Goal: Information Seeking & Learning: Learn about a topic

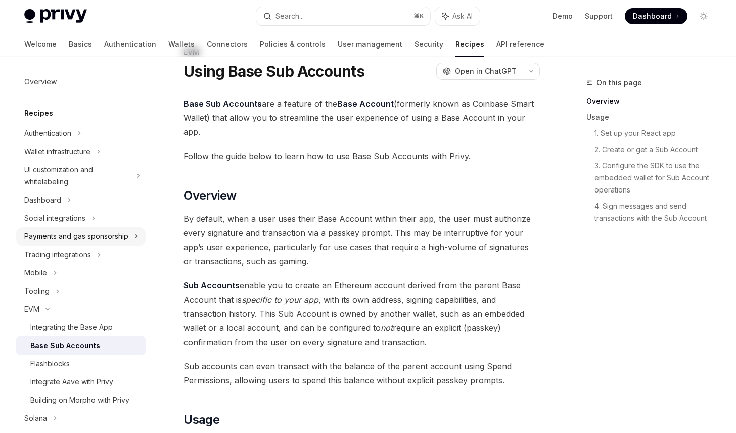
scroll to position [25, 0]
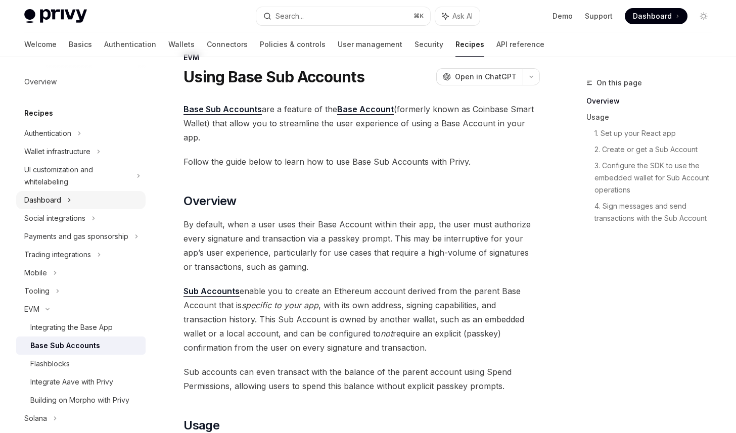
click at [97, 197] on div "Dashboard" at bounding box center [80, 200] width 129 height 18
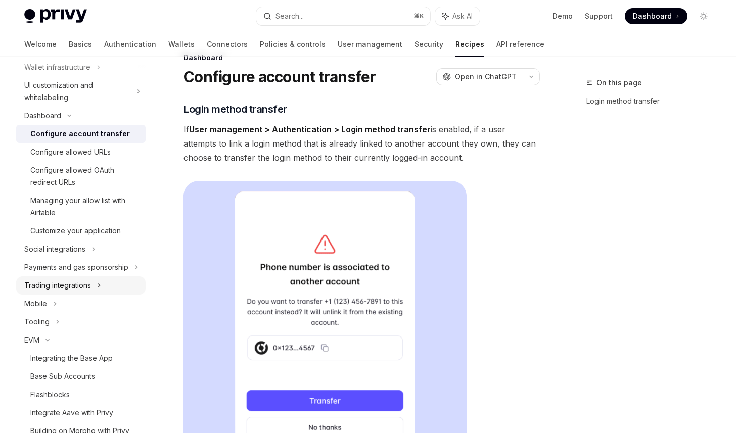
scroll to position [130, 0]
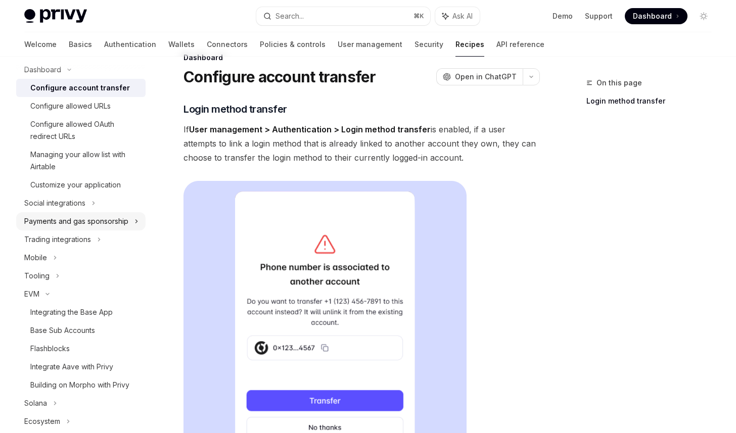
click at [115, 221] on div "Payments and gas sponsorship" at bounding box center [76, 221] width 104 height 12
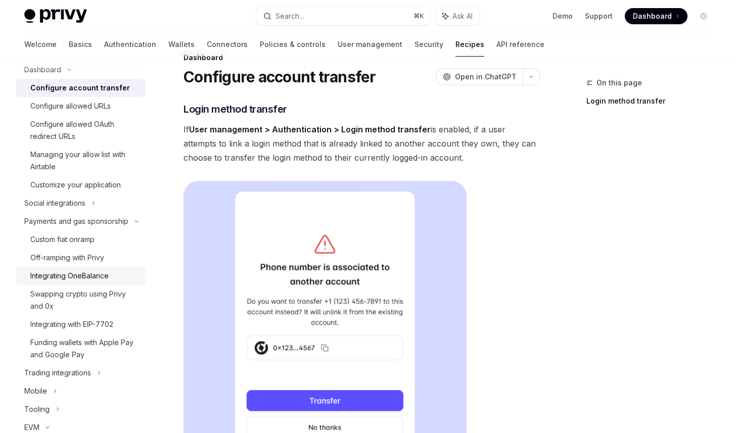
scroll to position [282, 0]
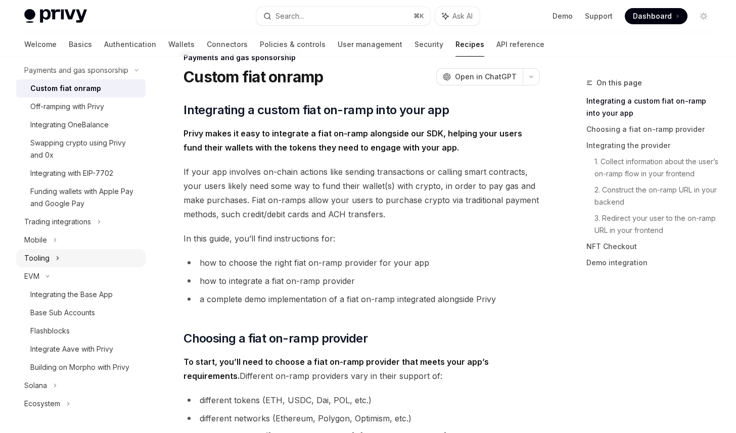
click at [103, 256] on div "Tooling" at bounding box center [80, 258] width 129 height 18
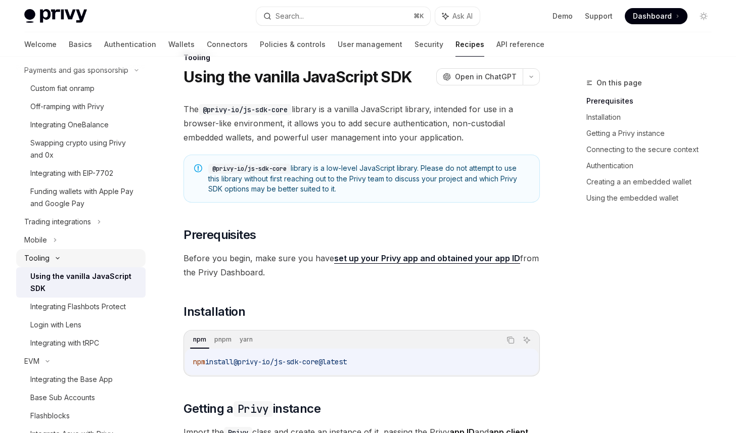
click at [102, 264] on div "Tooling" at bounding box center [80, 258] width 129 height 18
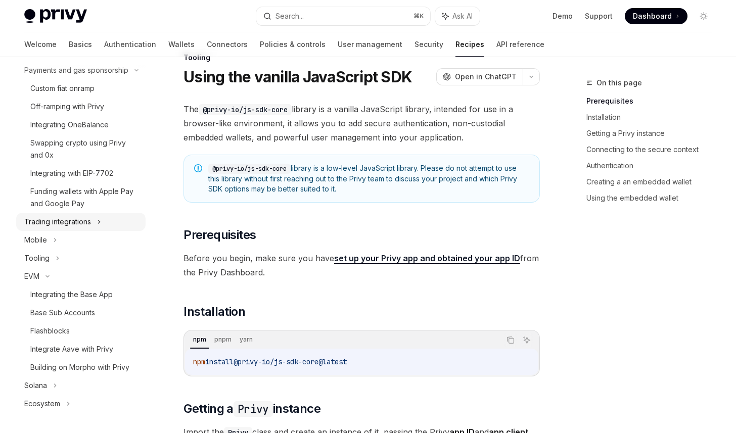
click at [97, 224] on icon at bounding box center [99, 222] width 4 height 12
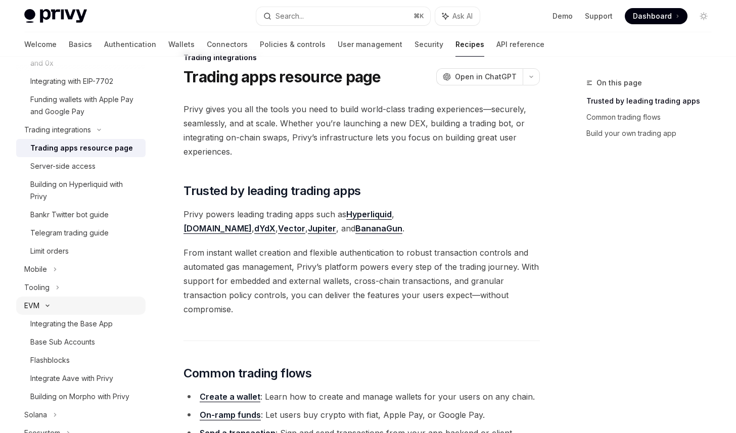
scroll to position [403, 0]
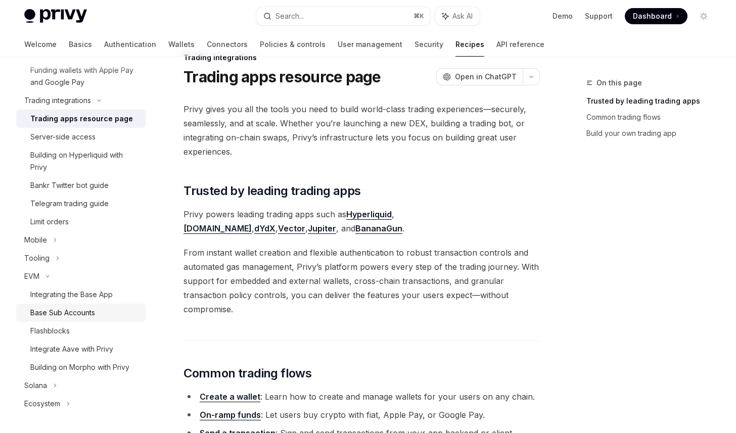
click at [105, 309] on div "Base Sub Accounts" at bounding box center [84, 313] width 109 height 12
click at [86, 298] on div "Integrating the Base App" at bounding box center [71, 295] width 82 height 12
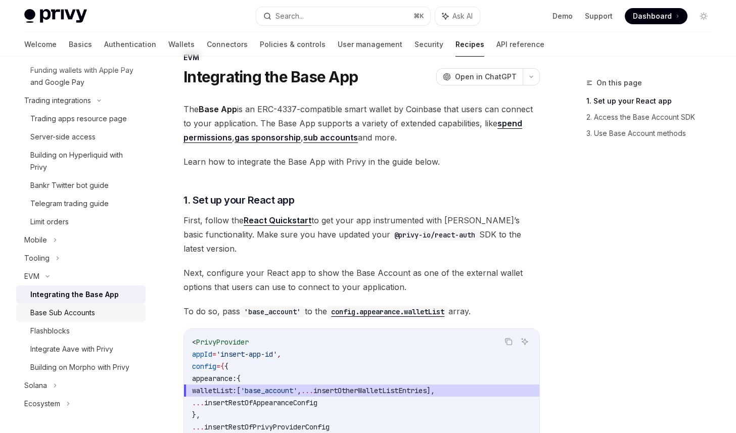
click at [92, 308] on div "Base Sub Accounts" at bounding box center [62, 313] width 65 height 12
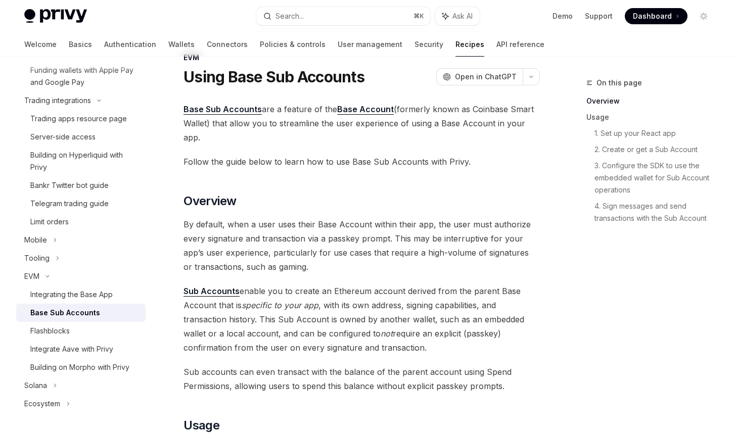
click at [88, 315] on div "Base Sub Accounts" at bounding box center [65, 313] width 70 height 12
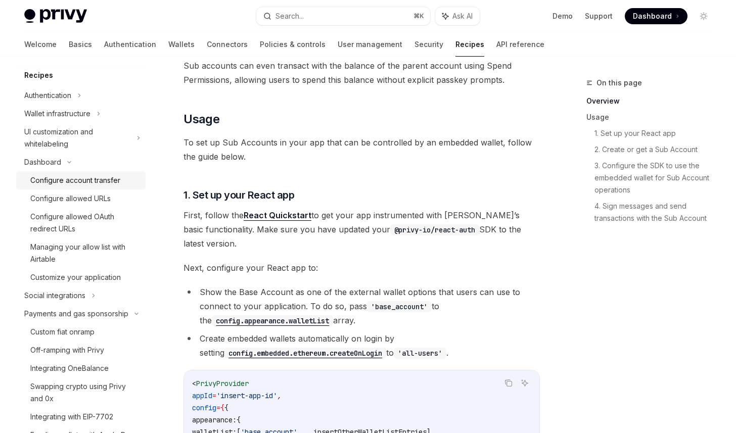
scroll to position [71, 0]
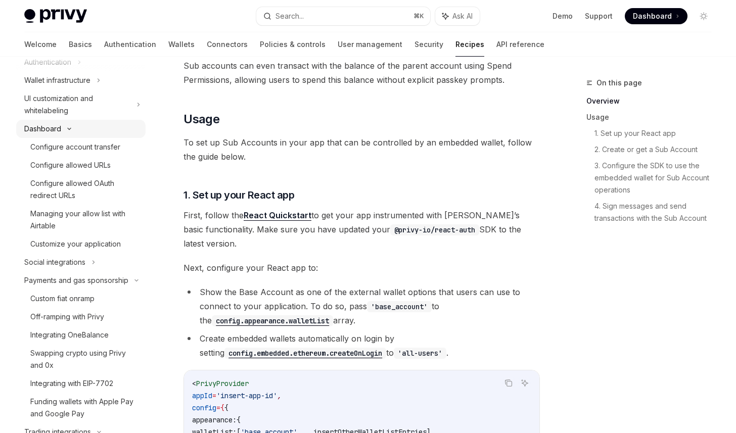
click at [91, 132] on div "Dashboard" at bounding box center [80, 129] width 129 height 18
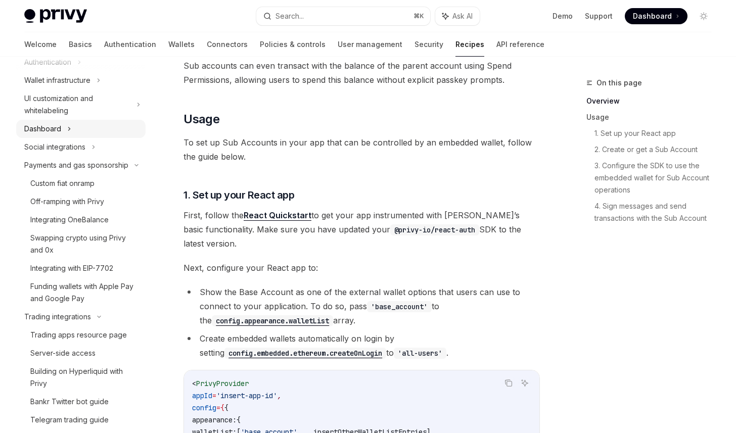
click at [91, 132] on div "Dashboard" at bounding box center [80, 129] width 129 height 18
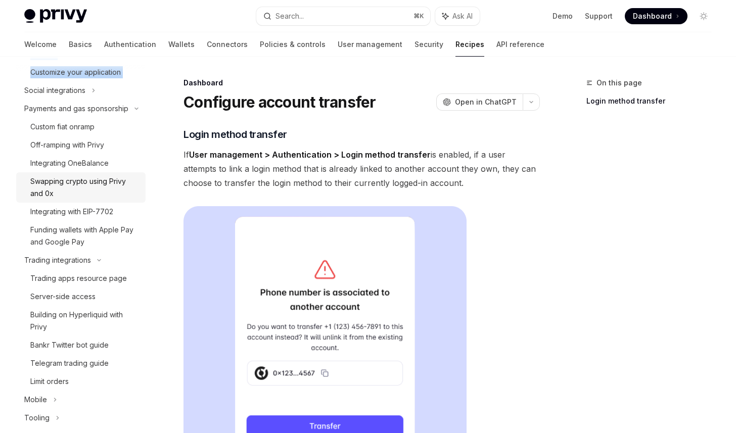
scroll to position [266, 0]
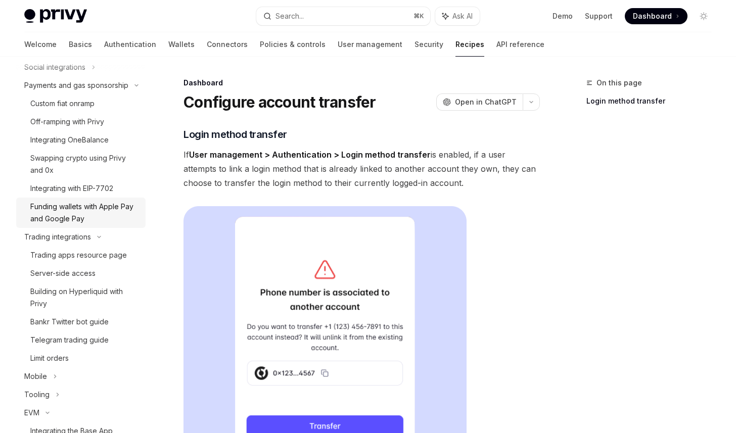
click at [115, 211] on div "Funding wallets with Apple Pay and Google Pay" at bounding box center [84, 213] width 109 height 24
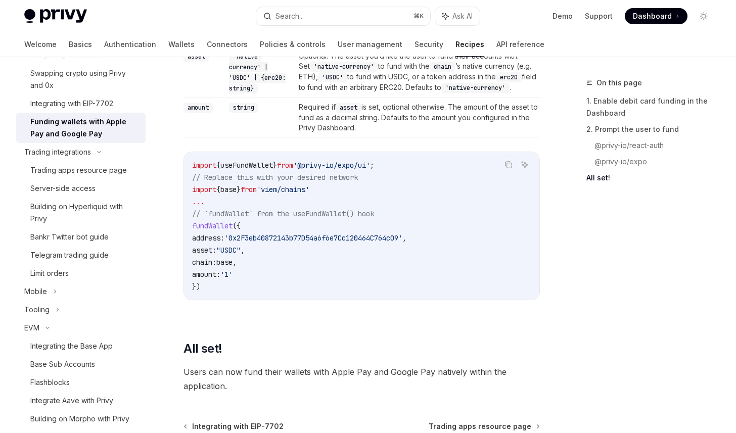
scroll to position [1300, 0]
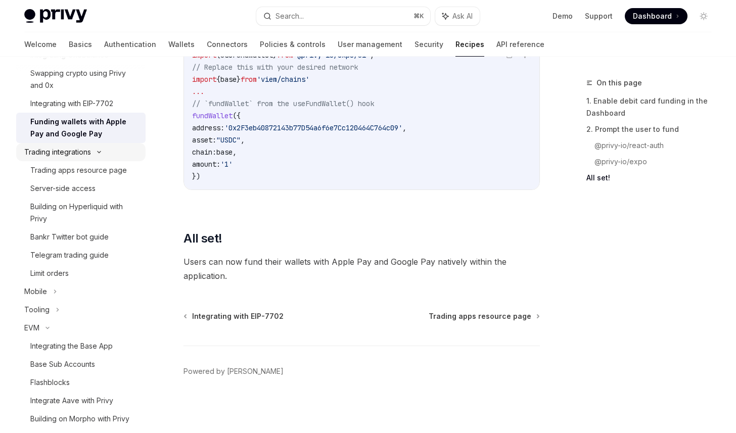
click at [113, 152] on div "Trading integrations" at bounding box center [80, 152] width 129 height 18
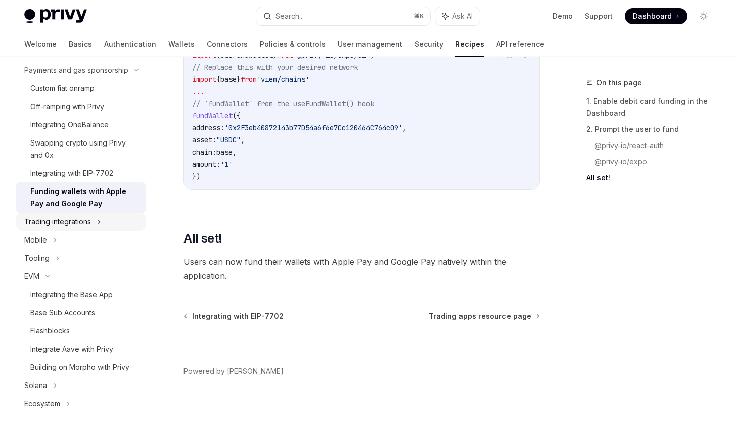
click at [92, 217] on div "Trading integrations" at bounding box center [80, 222] width 129 height 18
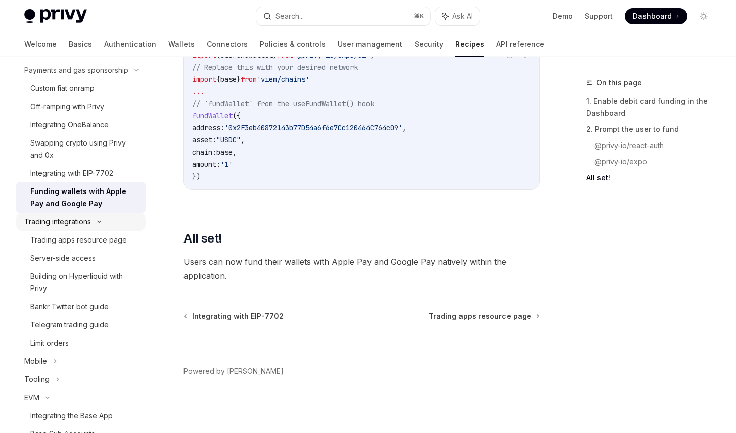
scroll to position [351, 0]
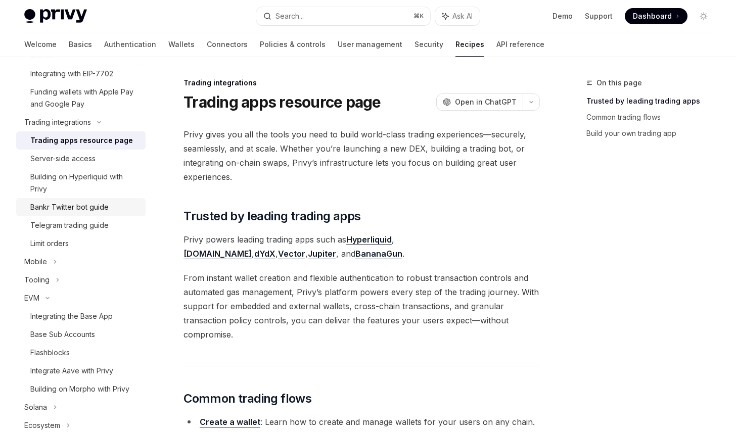
scroll to position [403, 0]
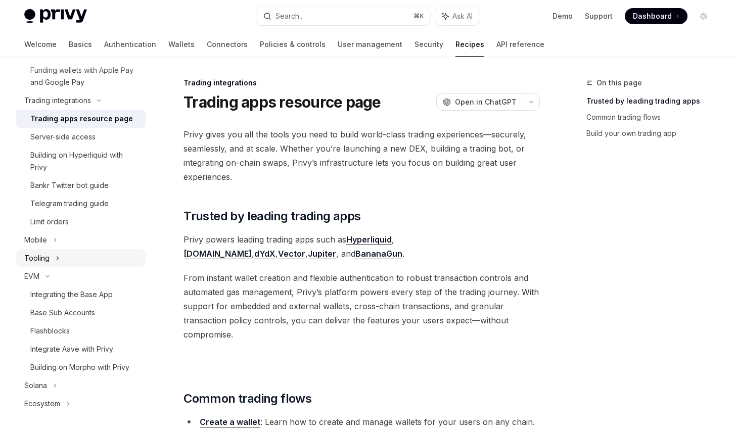
click at [85, 253] on div "Tooling" at bounding box center [80, 258] width 129 height 18
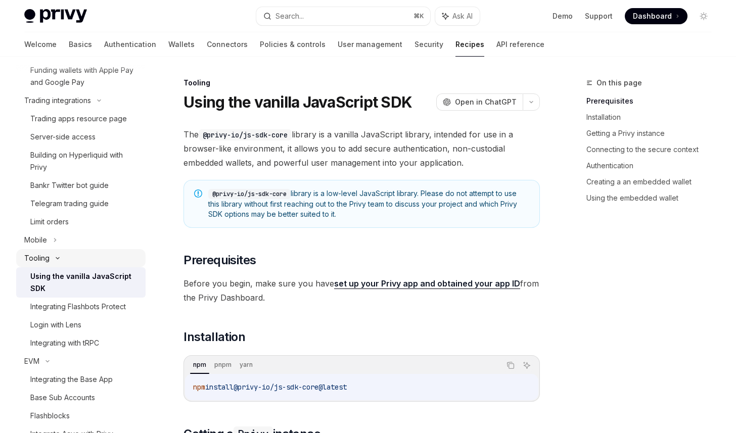
click at [81, 261] on div "Tooling" at bounding box center [80, 258] width 129 height 18
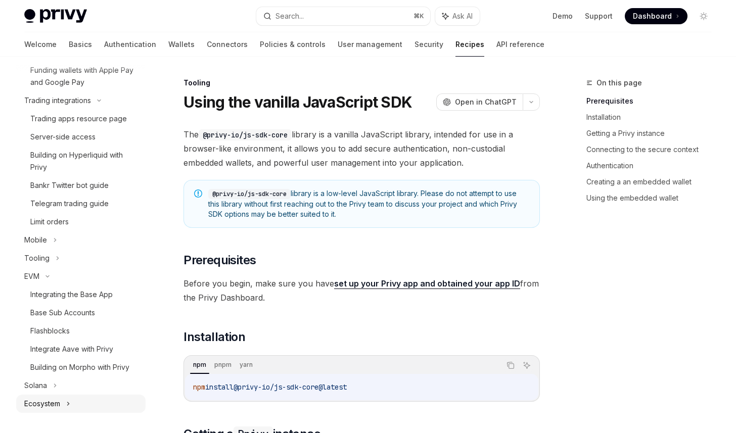
click at [77, 395] on div "Ecosystem" at bounding box center [80, 404] width 129 height 18
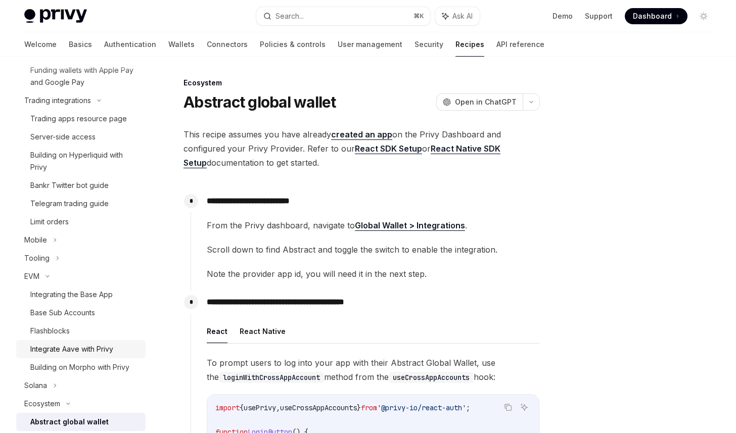
scroll to position [421, 0]
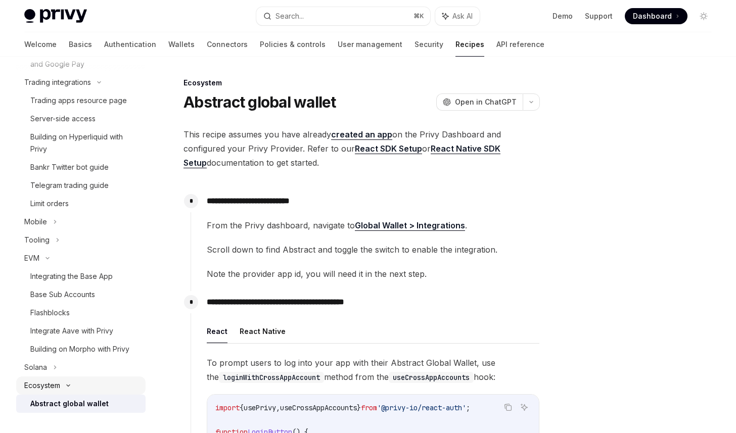
click at [81, 387] on div "Ecosystem" at bounding box center [80, 386] width 129 height 18
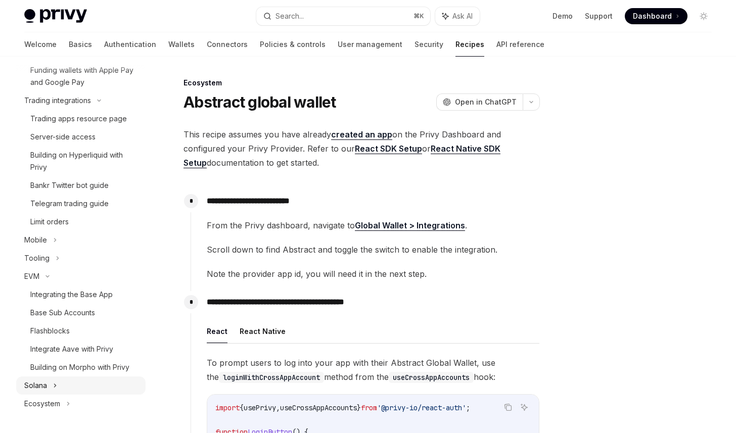
click at [72, 388] on div "Solana" at bounding box center [80, 386] width 129 height 18
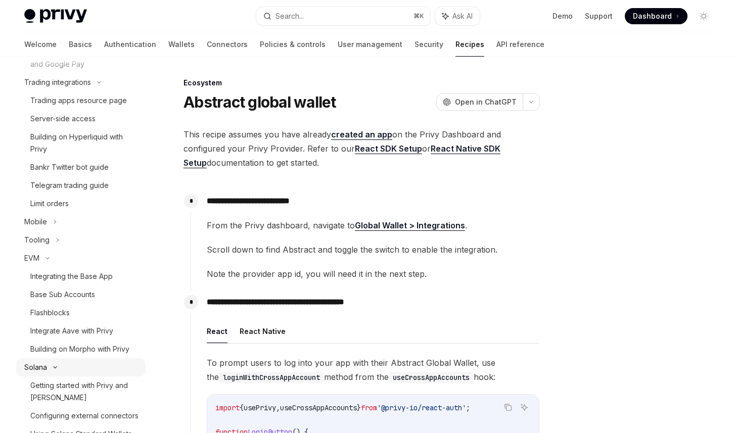
scroll to position [500, 0]
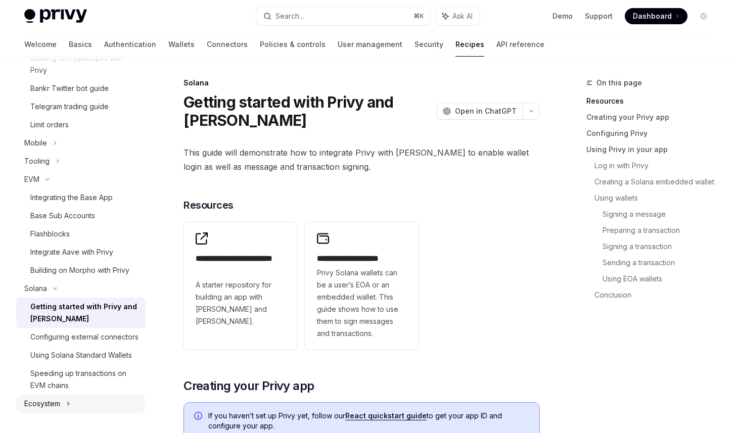
click at [77, 398] on div "Ecosystem" at bounding box center [80, 404] width 129 height 18
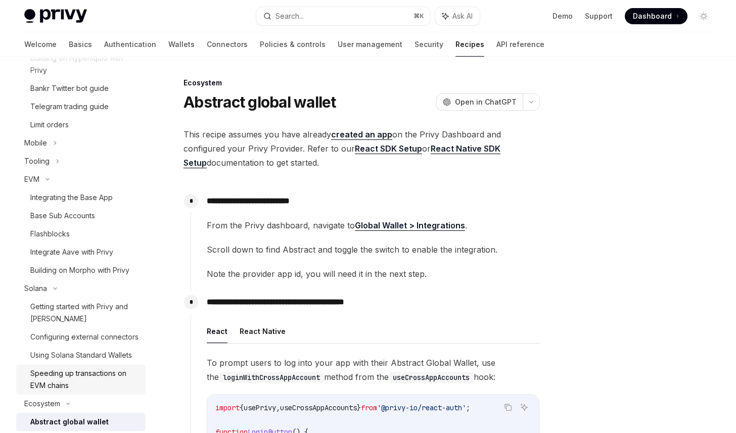
click at [78, 386] on div "Speeding up transactions on EVM chains" at bounding box center [84, 379] width 109 height 24
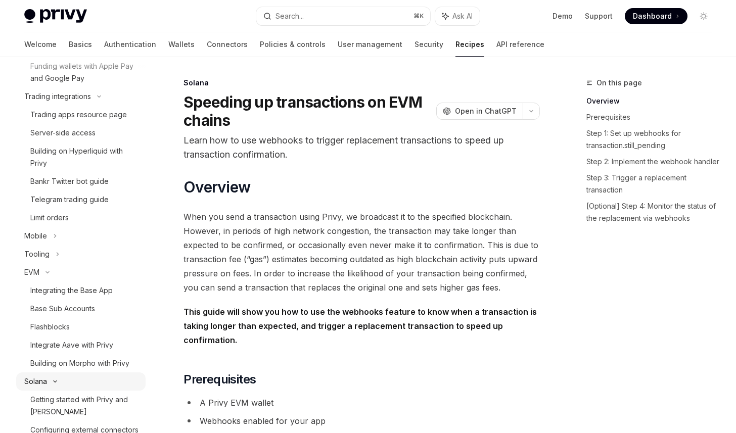
scroll to position [403, 0]
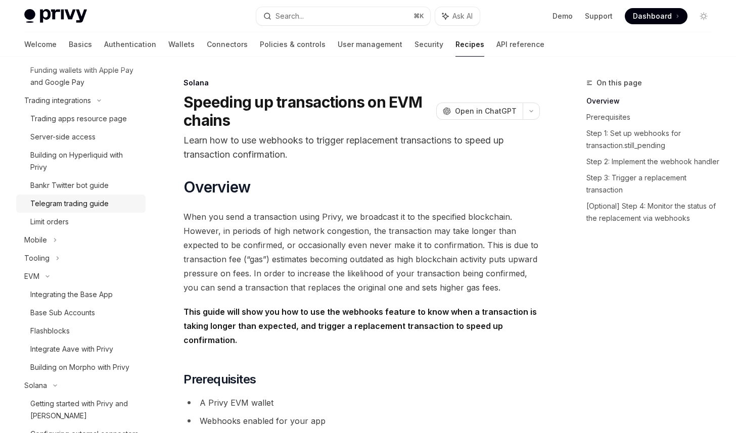
click at [108, 208] on div "Telegram trading guide" at bounding box center [84, 204] width 109 height 12
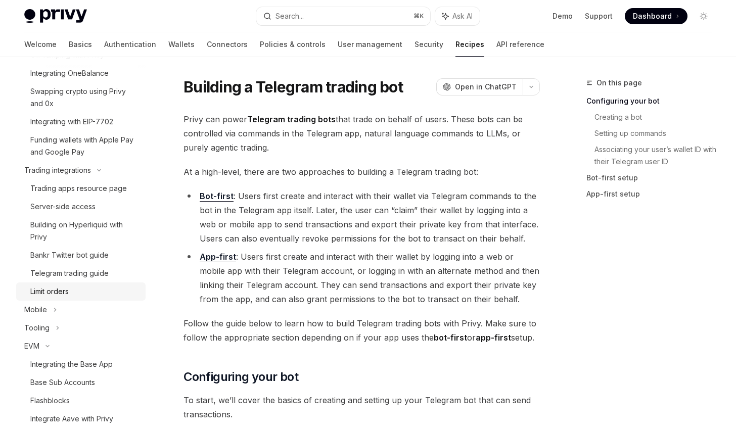
click at [84, 283] on link "Limit orders" at bounding box center [80, 292] width 129 height 18
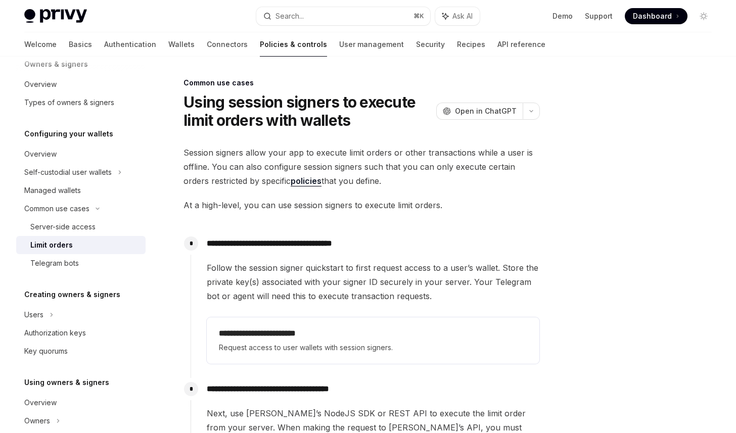
scroll to position [26, 0]
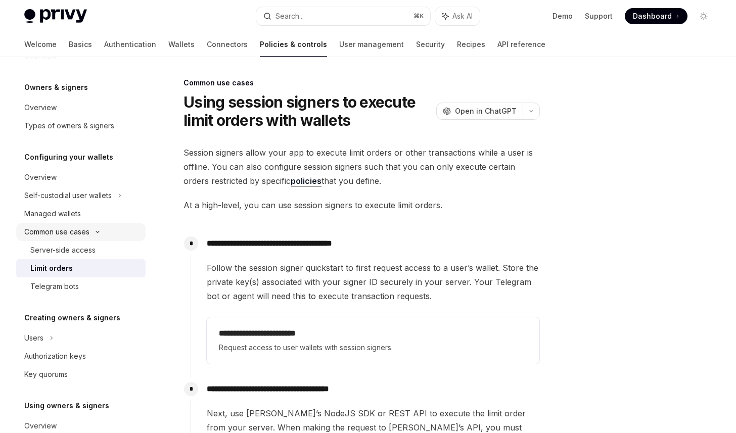
click at [107, 235] on div "Common use cases" at bounding box center [80, 232] width 129 height 18
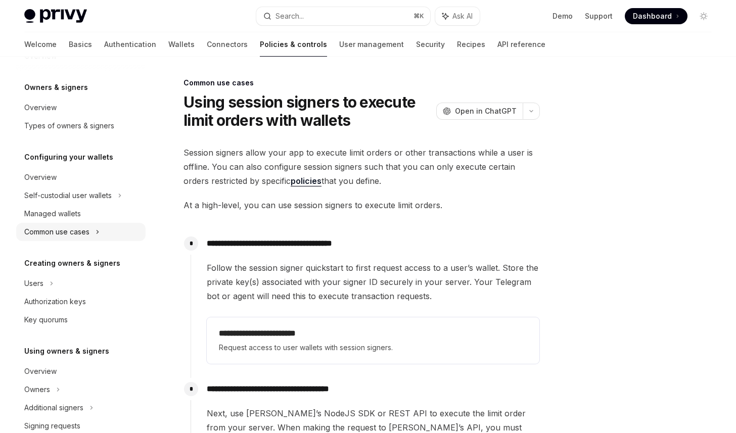
click at [103, 235] on div "Common use cases" at bounding box center [80, 232] width 129 height 18
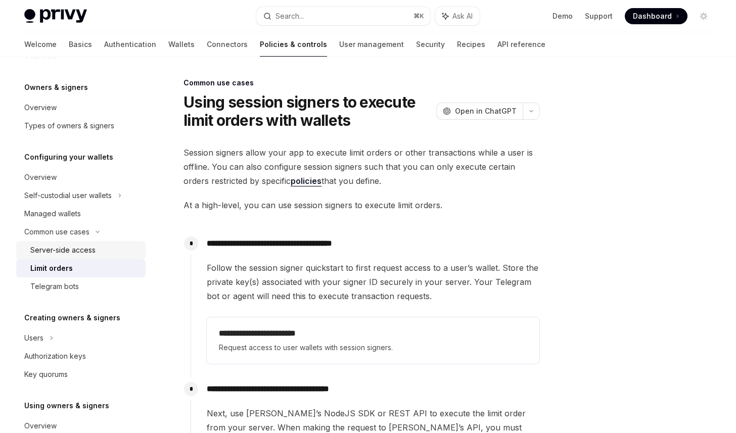
click at [98, 248] on div "Server-side access" at bounding box center [84, 250] width 109 height 12
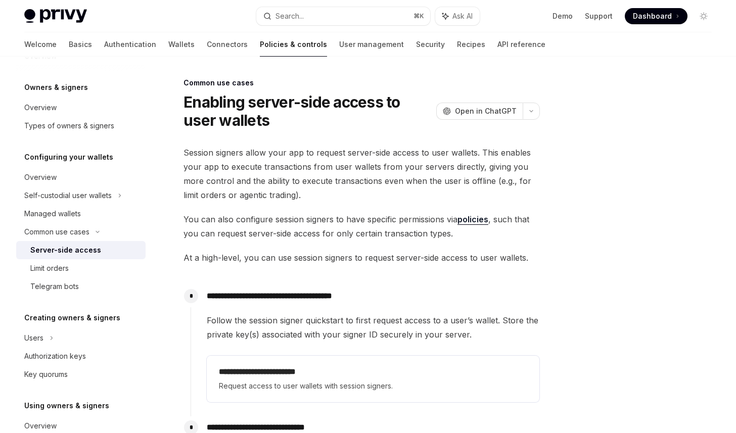
click at [270, 258] on span "At a high-level, you can use session signers to request server-side access to u…" at bounding box center [361, 258] width 356 height 14
click at [339, 43] on link "User management" at bounding box center [371, 44] width 65 height 24
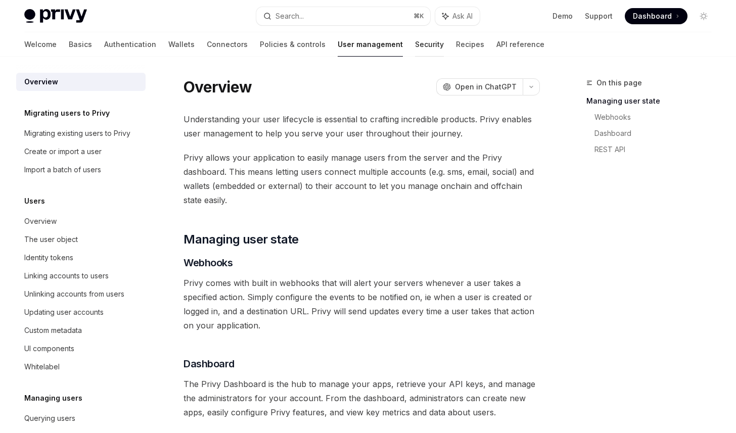
click at [415, 47] on link "Security" at bounding box center [429, 44] width 29 height 24
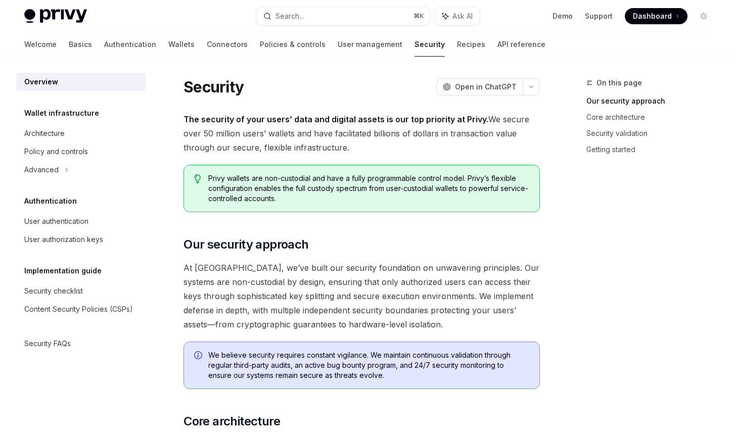
click at [395, 44] on div "Welcome Basics Authentication Wallets Connectors Policies & controls User manag…" at bounding box center [284, 44] width 521 height 24
click at [434, 46] on div "Welcome Basics Authentication Wallets Connectors Policies & controls User manag…" at bounding box center [284, 44] width 521 height 24
click at [104, 54] on link "Authentication" at bounding box center [130, 44] width 52 height 24
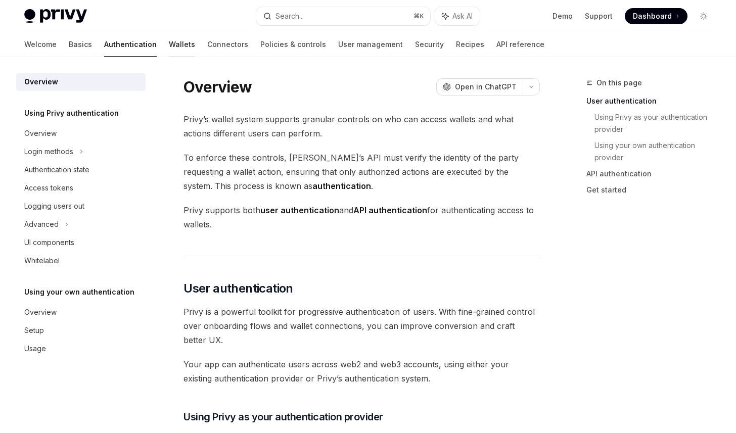
click at [169, 51] on link "Wallets" at bounding box center [182, 44] width 26 height 24
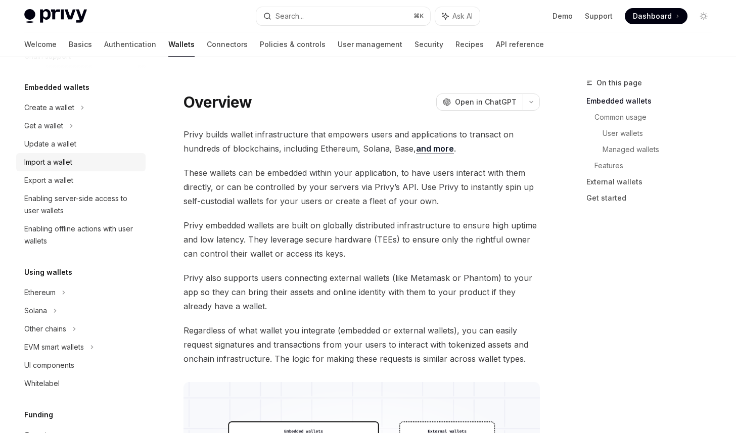
scroll to position [49, 0]
click at [338, 40] on link "User management" at bounding box center [370, 44] width 65 height 24
click at [338, 48] on link "User management" at bounding box center [370, 44] width 65 height 24
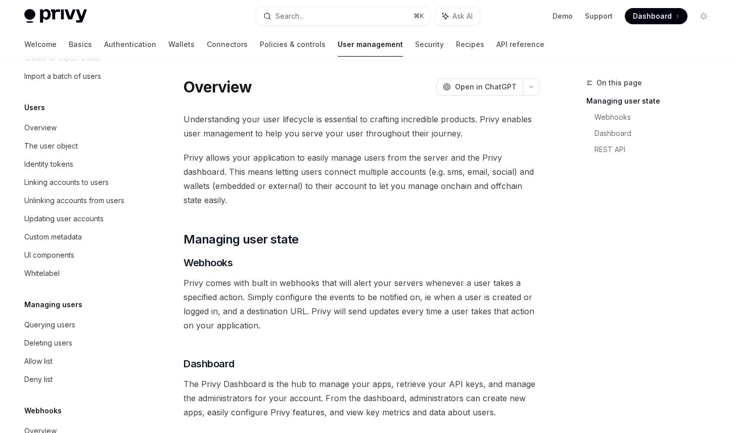
scroll to position [96, 0]
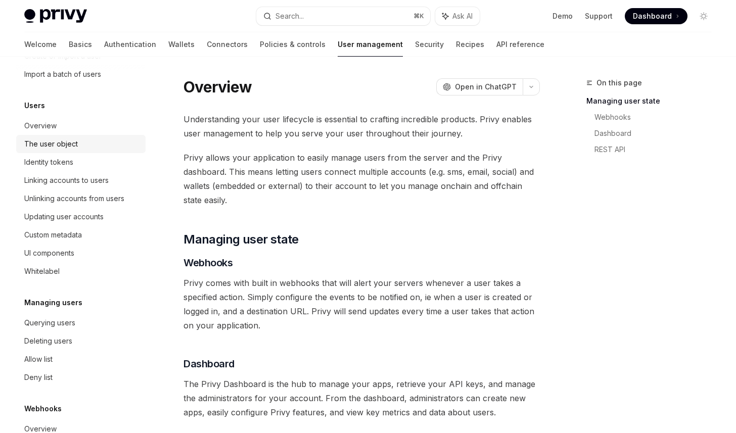
click at [111, 148] on div "The user object" at bounding box center [81, 144] width 115 height 12
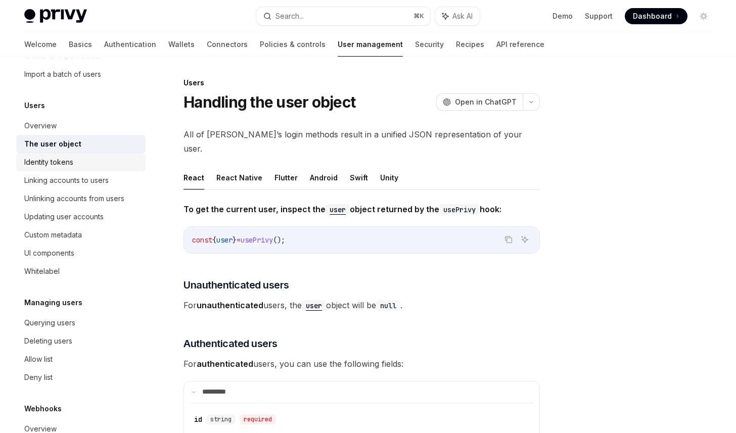
click at [108, 158] on div "Identity tokens" at bounding box center [81, 162] width 115 height 12
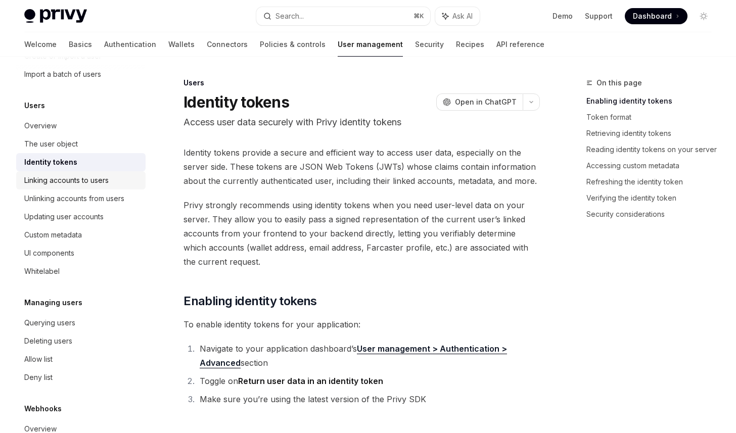
click at [105, 178] on div "Linking accounts to users" at bounding box center [66, 180] width 84 height 12
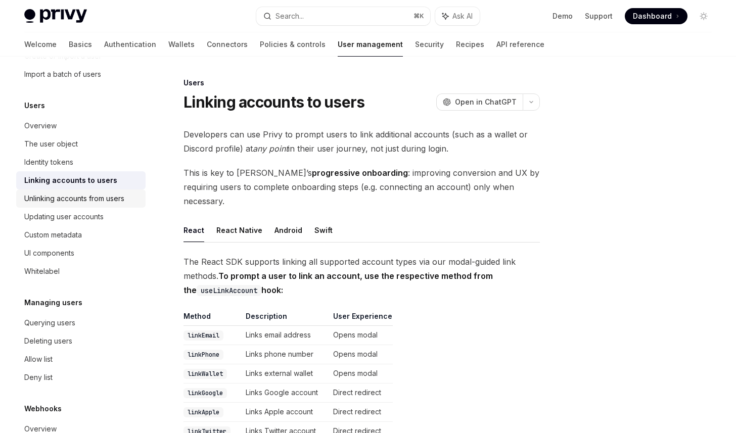
click at [100, 201] on div "Unlinking accounts from users" at bounding box center [74, 199] width 100 height 12
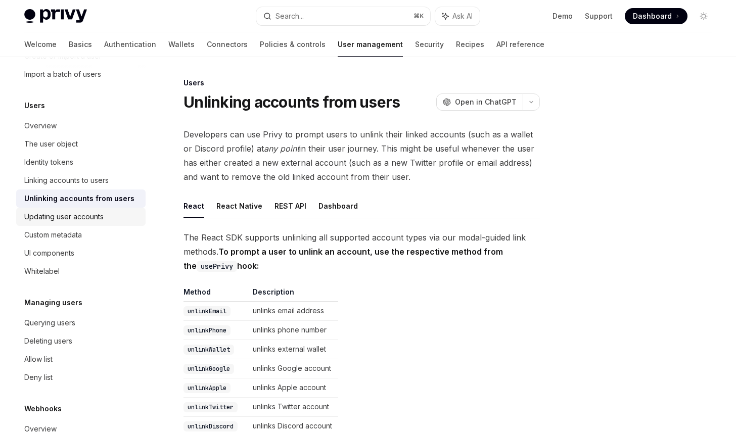
click at [95, 221] on div "Updating user accounts" at bounding box center [63, 217] width 79 height 12
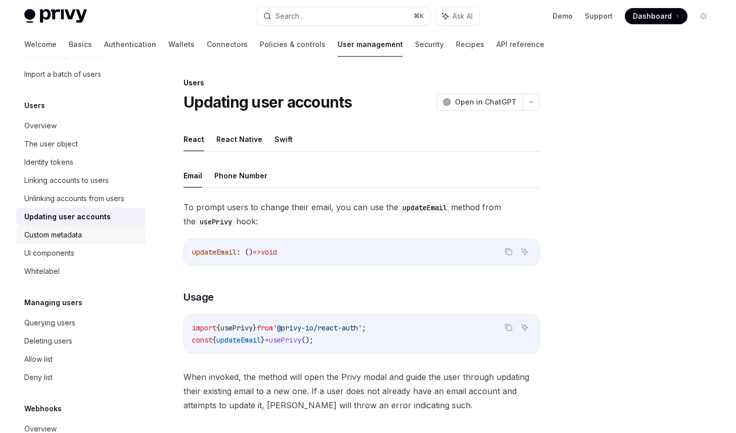
click at [90, 227] on link "Custom metadata" at bounding box center [80, 235] width 129 height 18
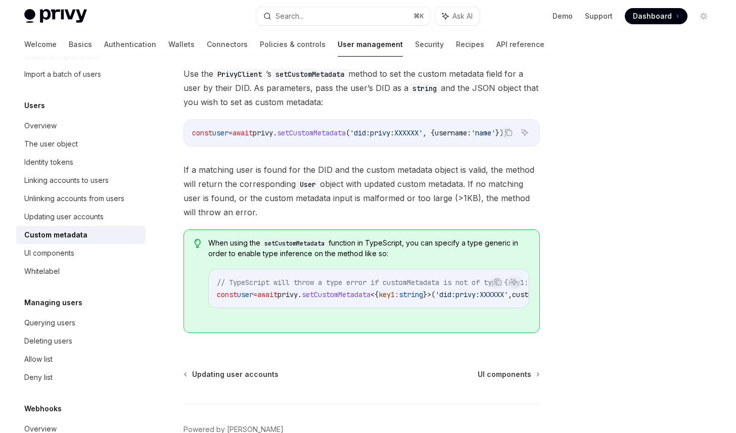
scroll to position [229, 0]
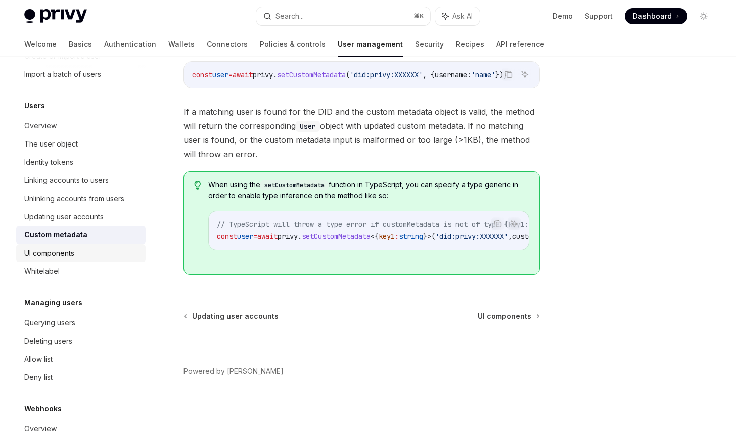
click at [67, 252] on div "UI components" at bounding box center [49, 253] width 50 height 12
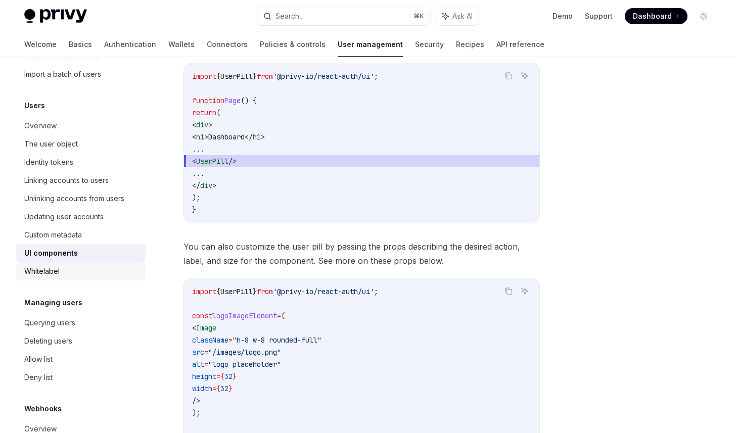
click at [58, 277] on link "Whitelabel" at bounding box center [80, 271] width 129 height 18
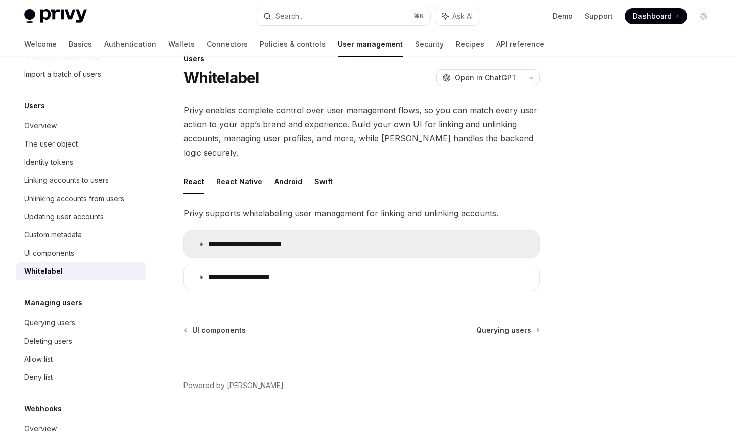
click at [329, 234] on summary "**********" at bounding box center [361, 244] width 355 height 26
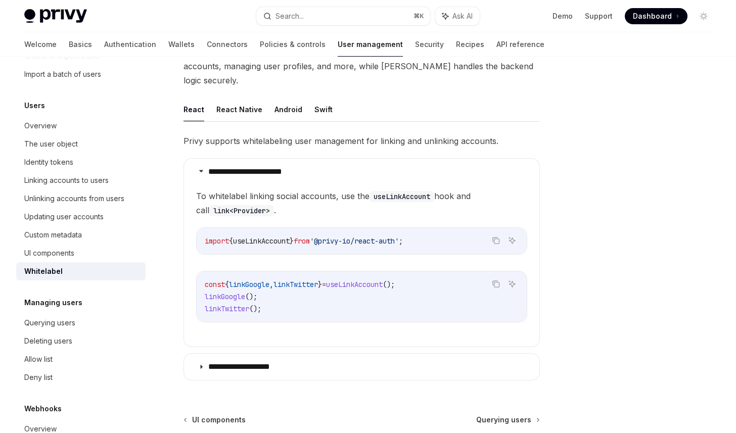
scroll to position [186, 0]
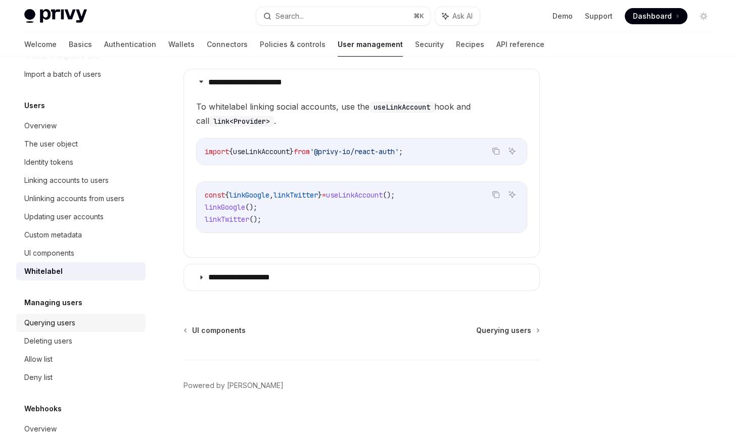
click at [81, 325] on div "Querying users" at bounding box center [81, 323] width 115 height 12
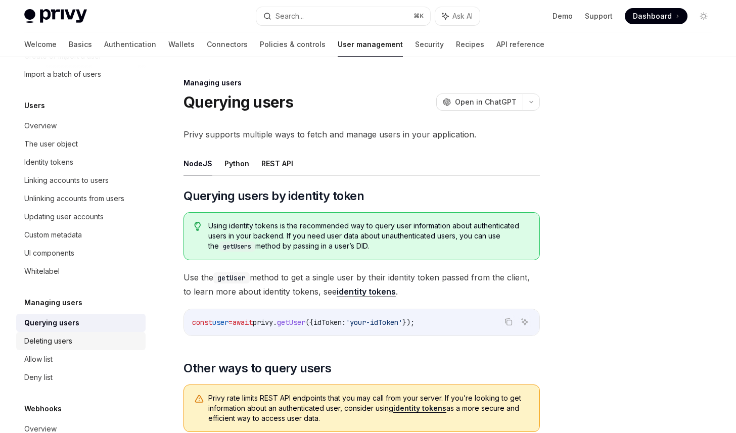
click at [96, 336] on div "Deleting users" at bounding box center [81, 341] width 115 height 12
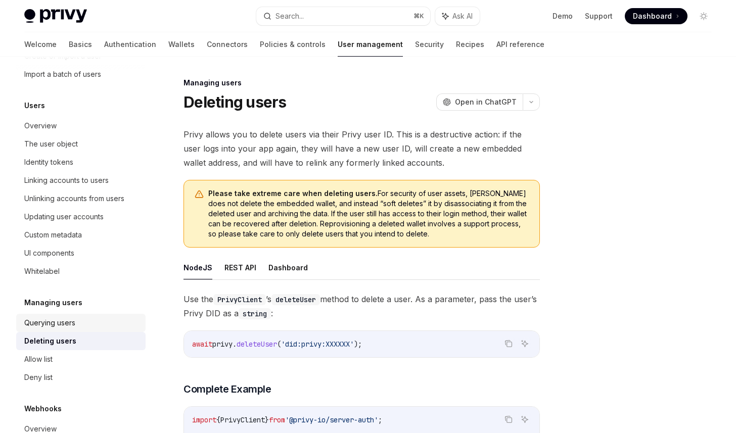
click at [102, 315] on link "Querying users" at bounding box center [80, 323] width 129 height 18
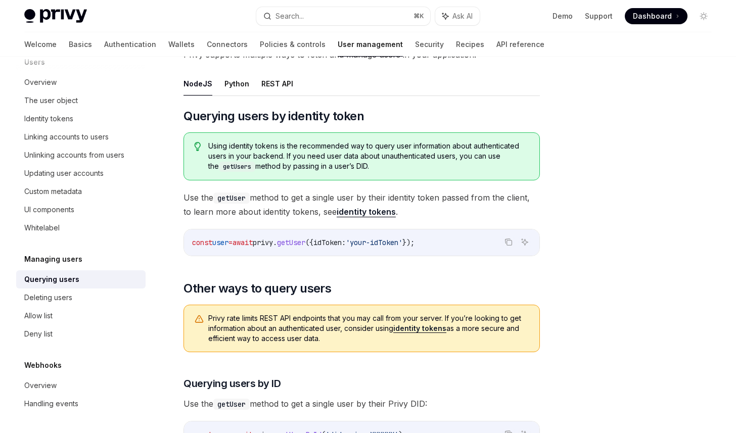
scroll to position [298, 0]
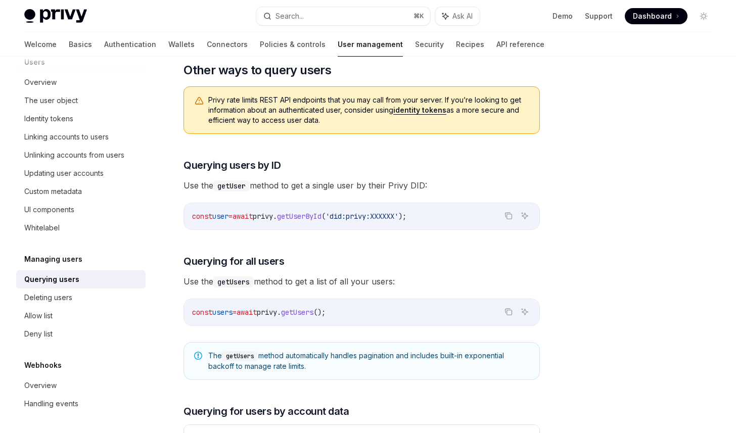
click at [639, 198] on div at bounding box center [643, 255] width 154 height 356
click at [637, 241] on div at bounding box center [643, 255] width 154 height 356
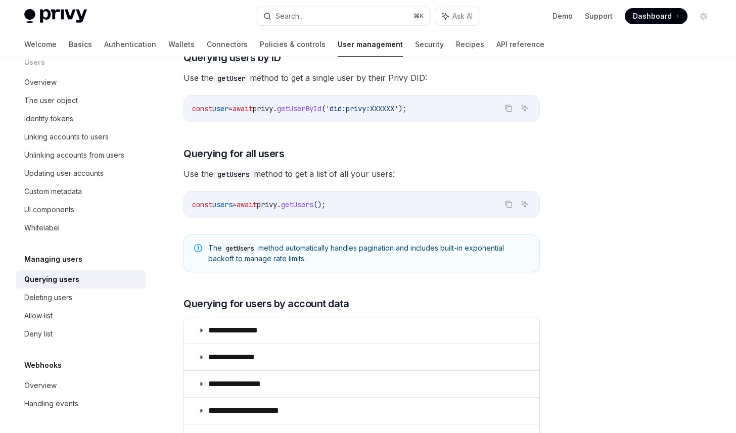
click at [637, 241] on div at bounding box center [643, 255] width 154 height 356
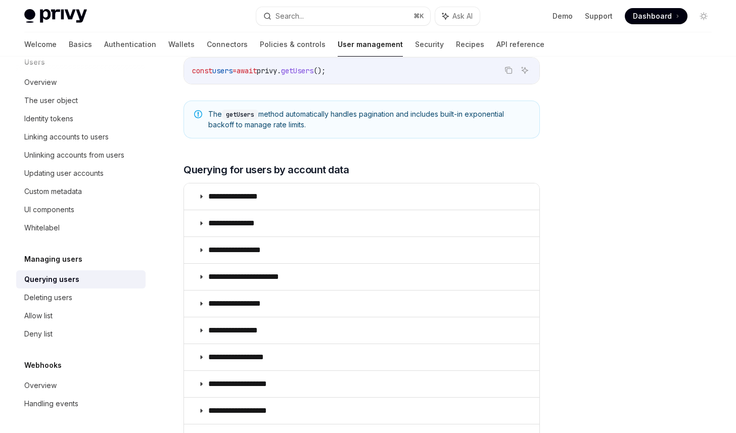
click at [636, 270] on div at bounding box center [643, 255] width 154 height 356
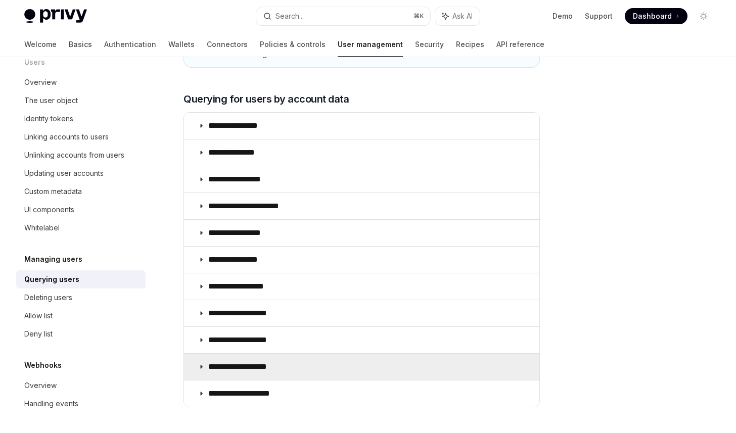
scroll to position [607, 0]
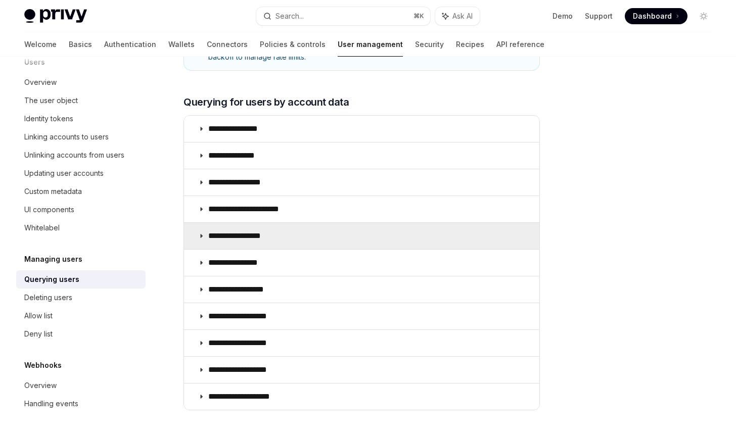
click at [454, 232] on summary "**********" at bounding box center [361, 236] width 355 height 26
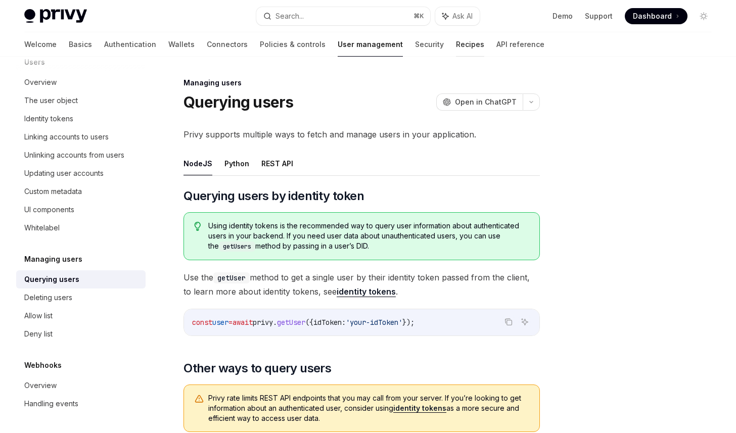
click at [456, 56] on div at bounding box center [470, 56] width 28 height 1
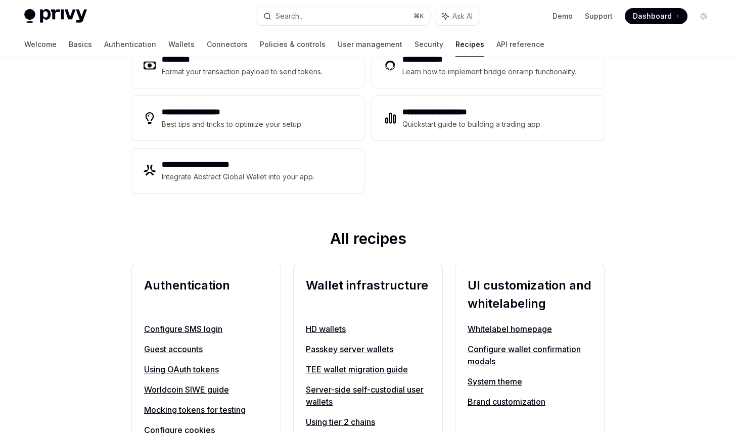
scroll to position [382, 0]
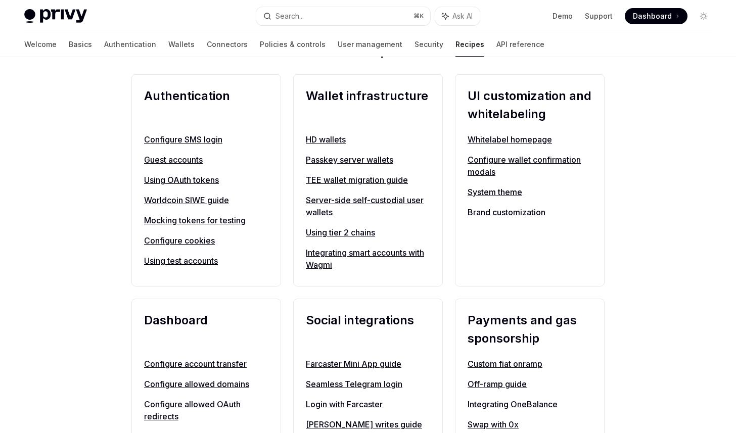
click at [359, 233] on link "Using tier 2 chains" at bounding box center [368, 232] width 124 height 12
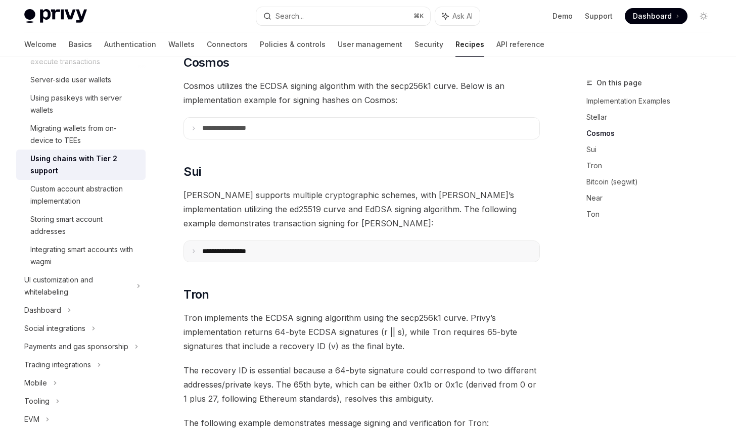
scroll to position [435, 0]
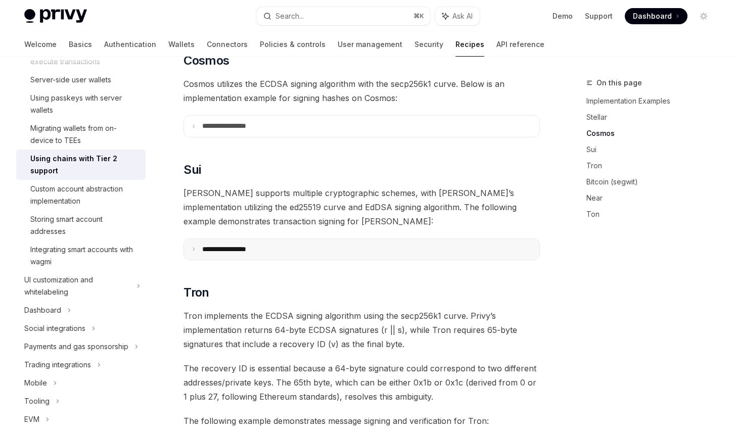
click at [278, 239] on summary "**********" at bounding box center [361, 249] width 355 height 21
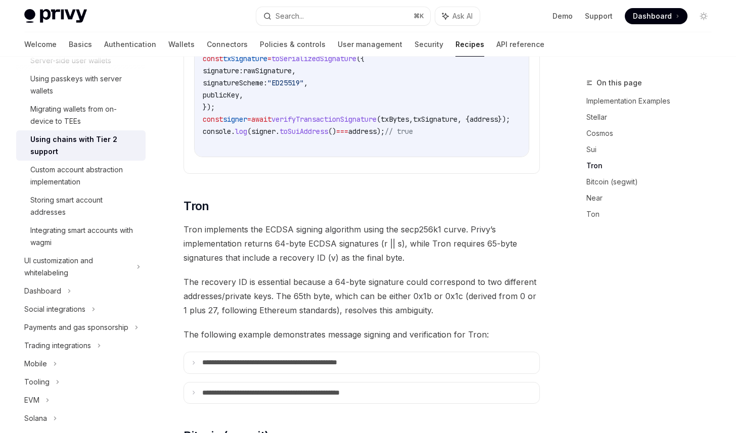
scroll to position [942, 0]
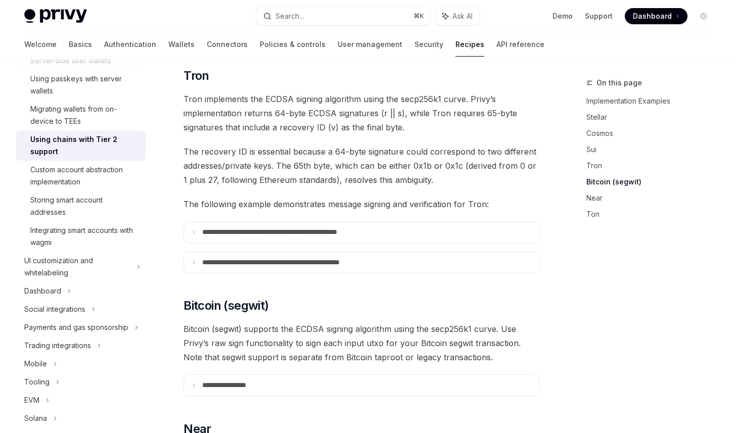
scroll to position [1009, 0]
click at [353, 227] on p "**********" at bounding box center [296, 231] width 189 height 9
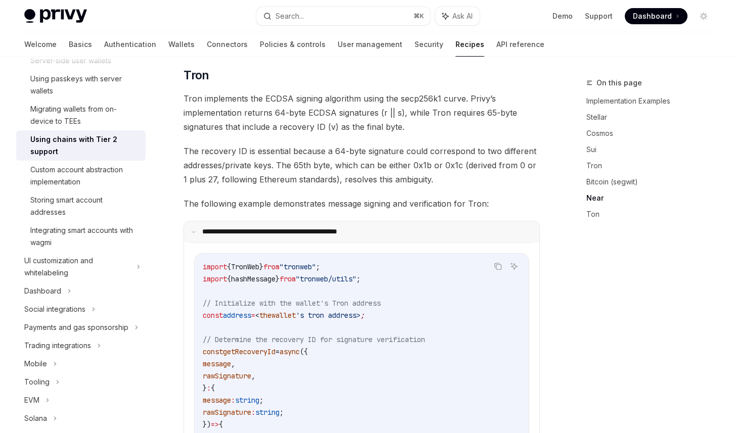
click at [353, 227] on p "**********" at bounding box center [294, 231] width 185 height 9
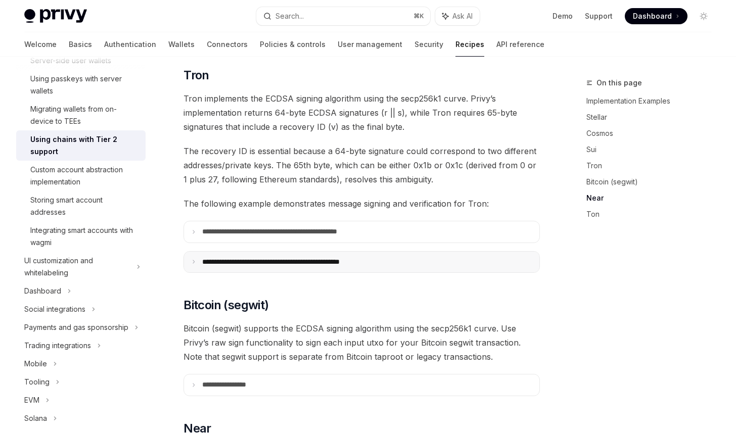
click at [336, 258] on p "**********" at bounding box center [297, 262] width 191 height 9
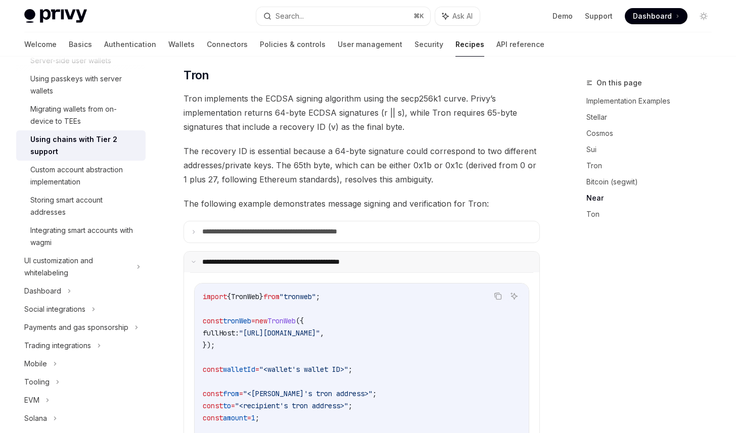
click at [353, 258] on p "**********" at bounding box center [296, 262] width 188 height 9
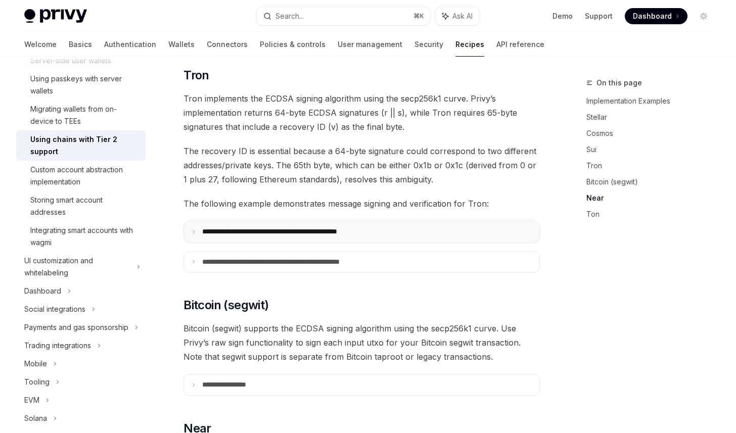
click at [357, 227] on p "**********" at bounding box center [296, 231] width 189 height 9
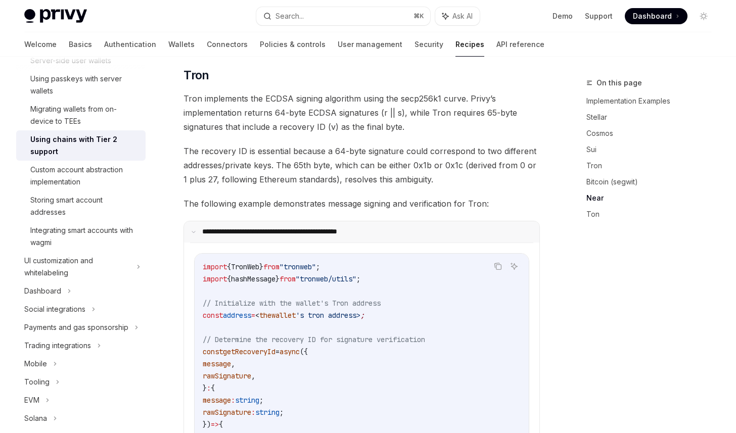
click at [357, 227] on p "**********" at bounding box center [294, 231] width 185 height 9
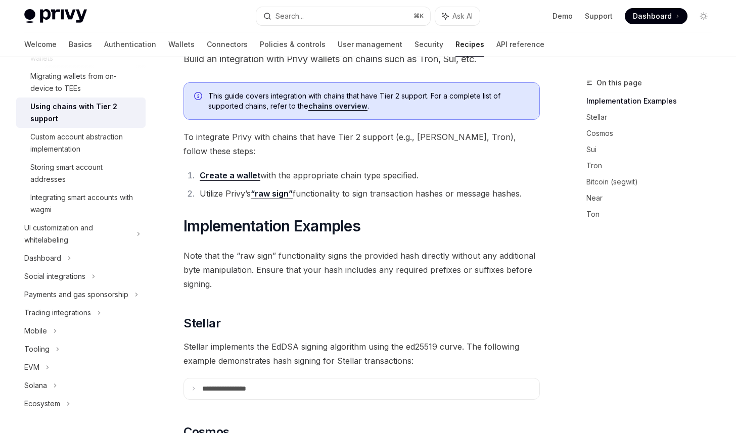
scroll to position [0, 0]
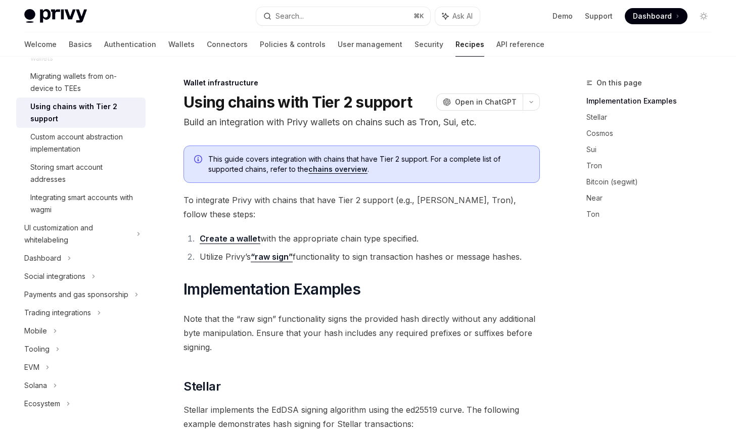
click at [481, 231] on li "Create a wallet with the appropriate chain type specified." at bounding box center [368, 238] width 343 height 14
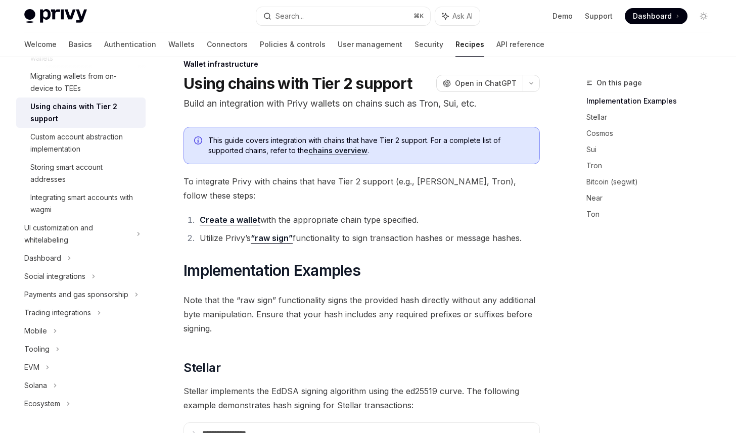
scroll to position [27, 0]
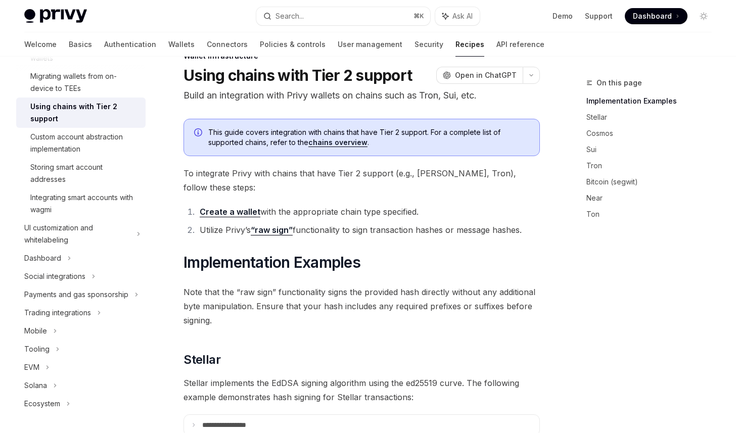
click at [454, 205] on li "Create a wallet with the appropriate chain type specified." at bounding box center [368, 212] width 343 height 14
click at [441, 205] on li "Create a wallet with the appropriate chain type specified." at bounding box center [368, 212] width 343 height 14
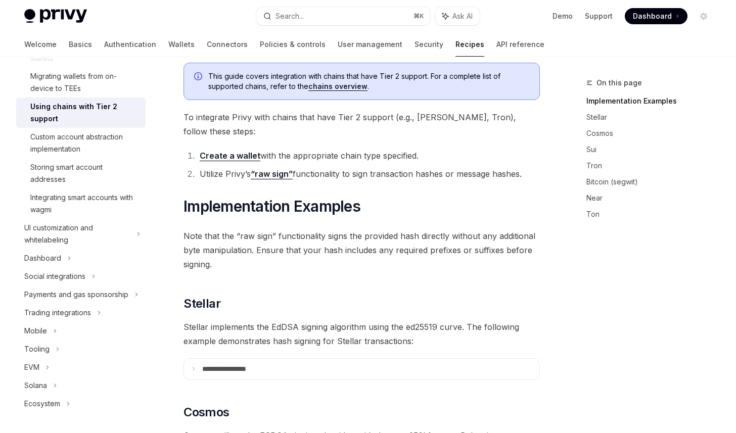
scroll to position [83, 0]
click at [454, 197] on h1 "​ Implementation Examples" at bounding box center [361, 206] width 356 height 18
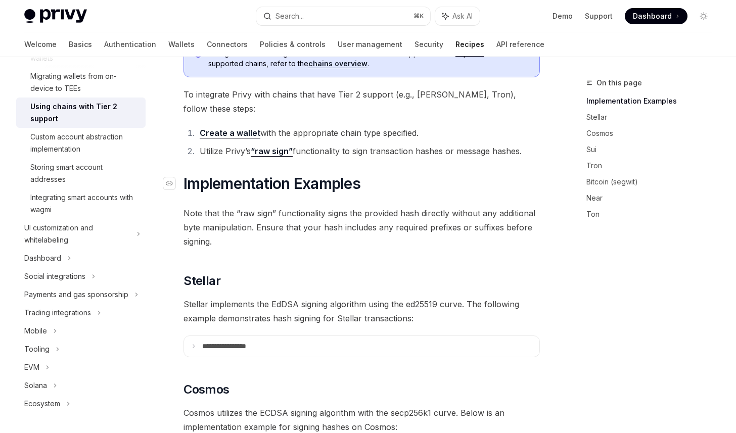
scroll to position [116, 0]
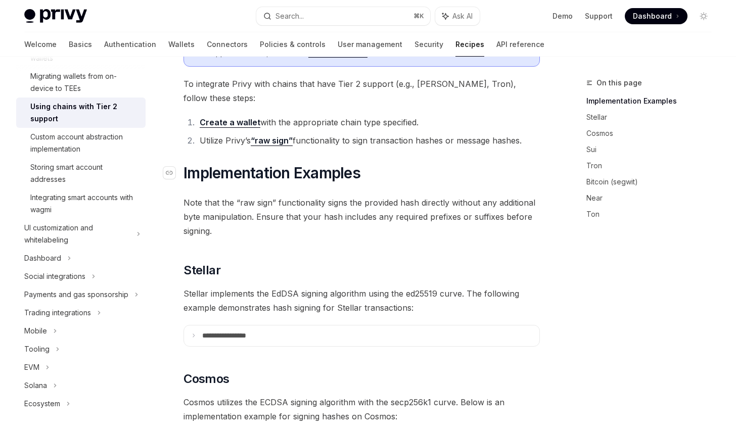
click at [496, 164] on h1 "​ Implementation Examples" at bounding box center [361, 173] width 356 height 18
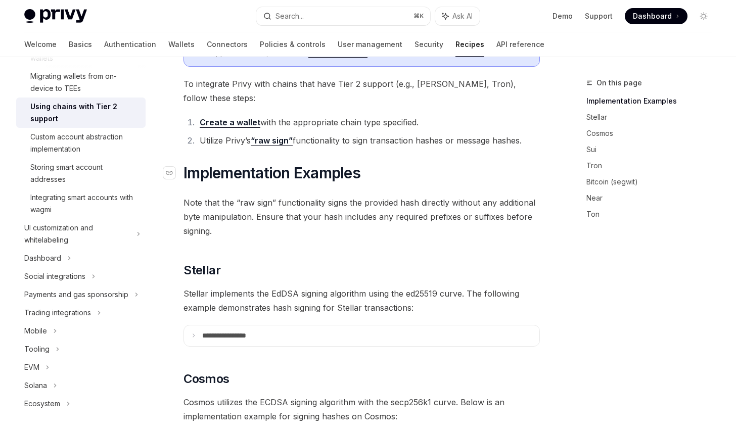
click at [496, 164] on h1 "​ Implementation Examples" at bounding box center [361, 173] width 356 height 18
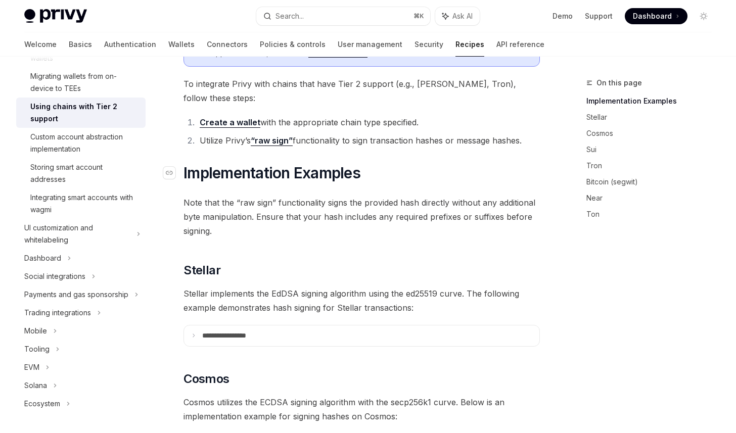
click at [496, 164] on h1 "​ Implementation Examples" at bounding box center [361, 173] width 356 height 18
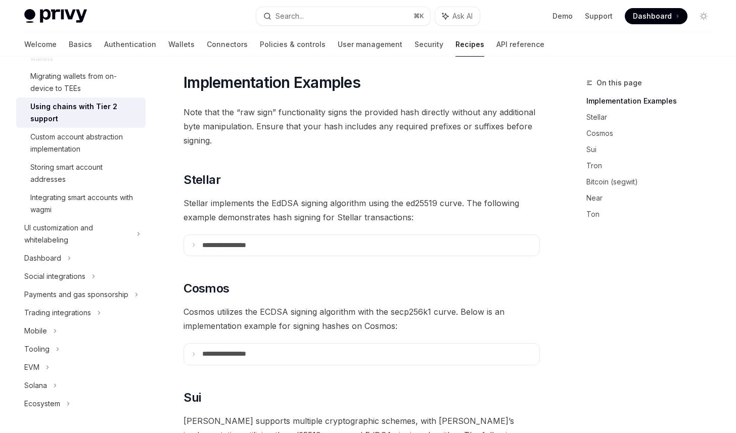
scroll to position [206, 0]
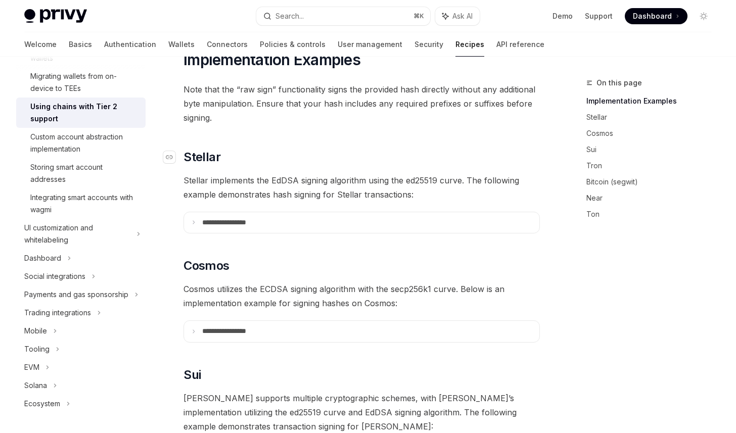
click at [512, 149] on h2 "​ Stellar" at bounding box center [361, 157] width 356 height 16
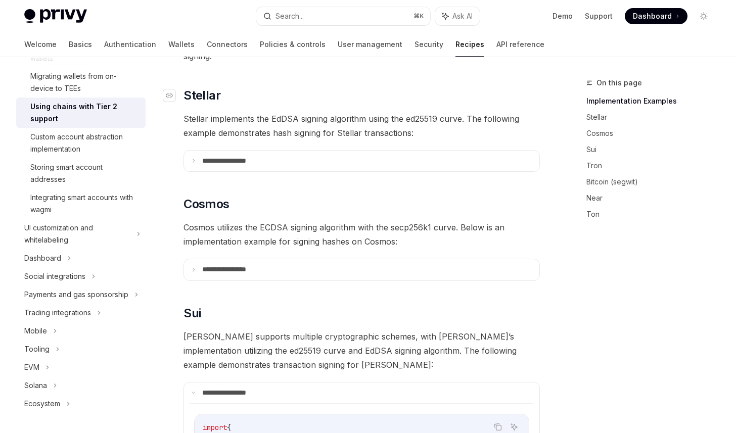
scroll to position [294, 0]
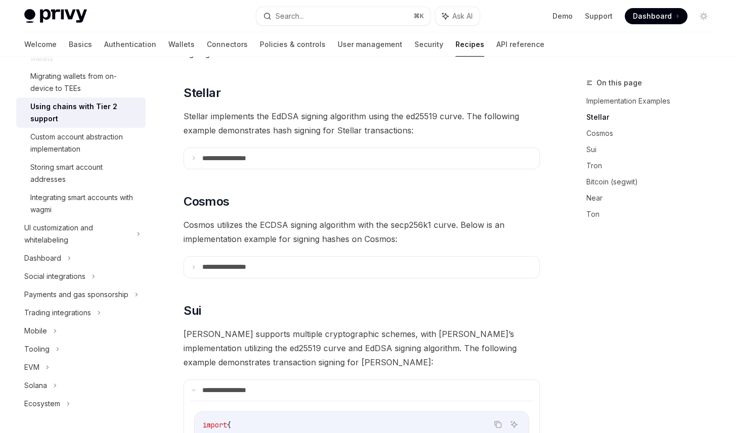
click at [485, 148] on summary "**********" at bounding box center [361, 158] width 355 height 21
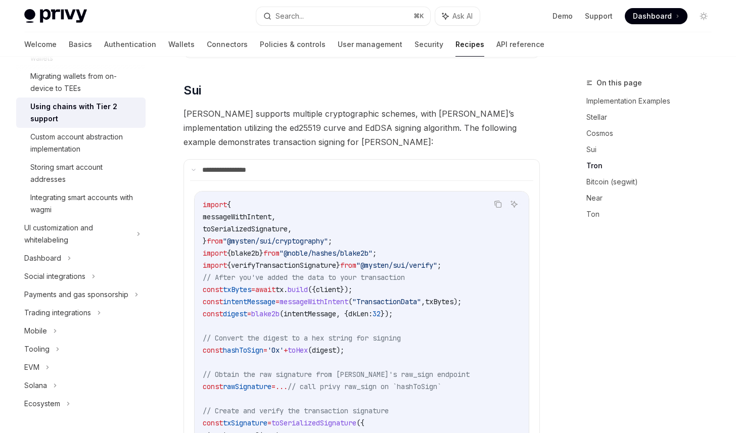
scroll to position [773, 0]
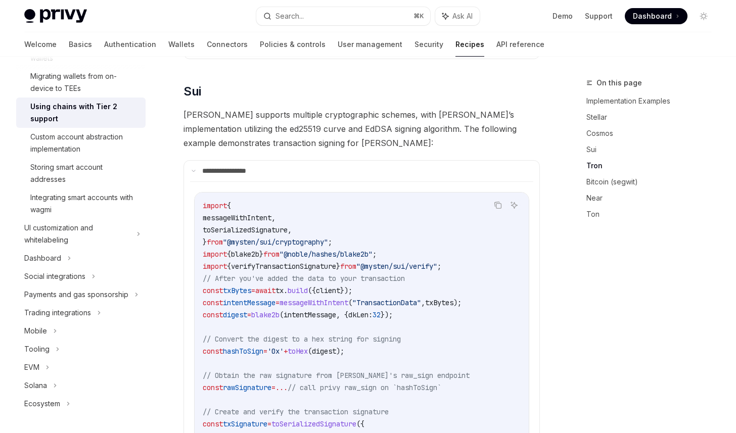
click at [579, 320] on div "On this page Implementation Examples Stellar Cosmos Sui Tron Bitcoin (segwit) N…" at bounding box center [643, 255] width 154 height 356
click at [542, 315] on div "**********" at bounding box center [368, 326] width 704 height 2087
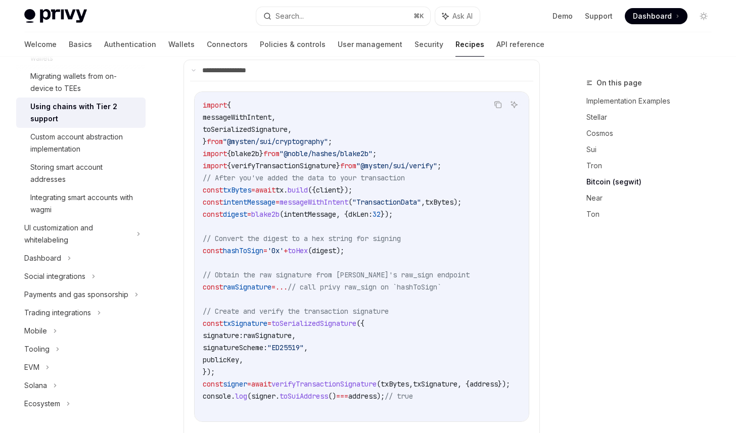
scroll to position [872, 0]
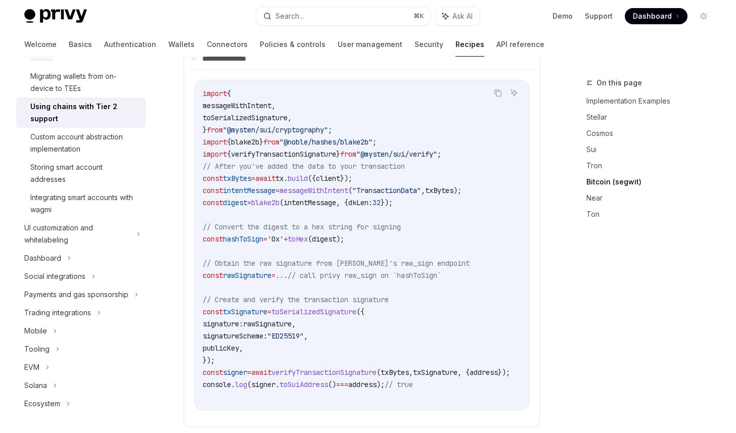
scroll to position [884, 0]
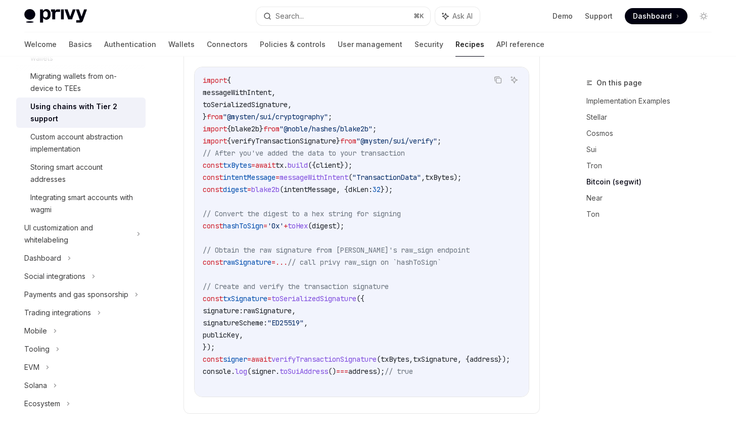
scroll to position [898, 0]
click at [552, 312] on div "**********" at bounding box center [368, 202] width 704 height 2087
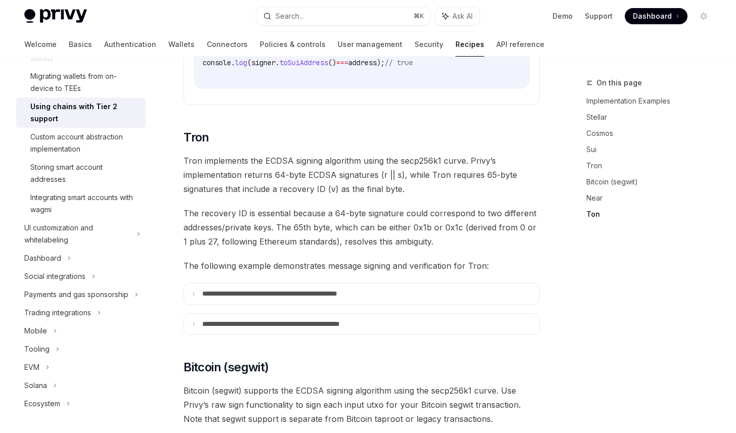
scroll to position [1208, 0]
click at [405, 296] on summary "**********" at bounding box center [361, 293] width 355 height 21
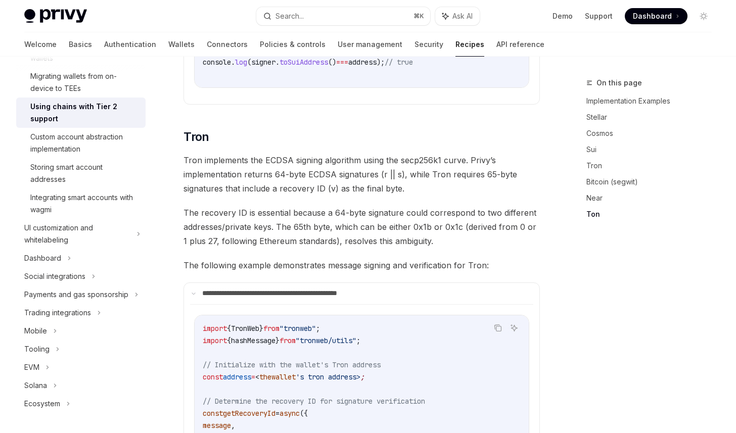
scroll to position [1345, 0]
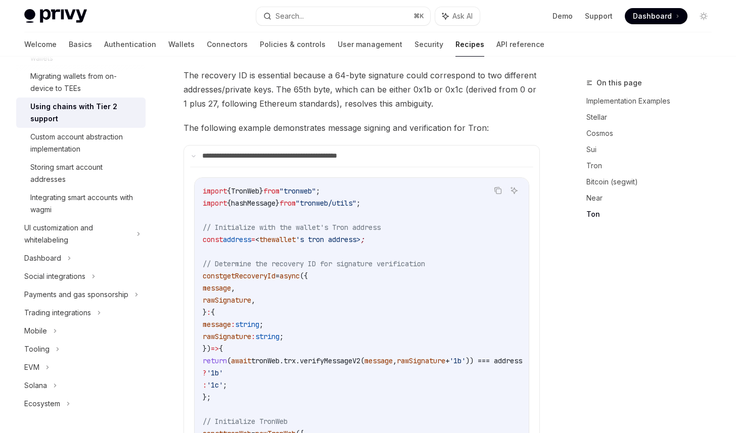
click at [581, 333] on div "On this page Implementation Examples Stellar Cosmos Sui Tron Bitcoin (segwit) N…" at bounding box center [643, 255] width 154 height 356
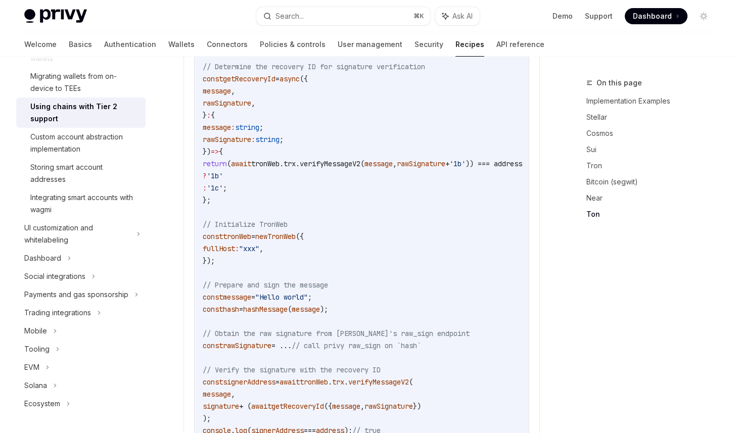
click at [442, 301] on code "import { TronWeb } from "tronweb" ; import { hashMessage } from "tronweb/utils"…" at bounding box center [375, 212] width 344 height 449
click at [458, 256] on code "import { TronWeb } from "tronweb" ; import { hashMessage } from "tronweb/utils"…" at bounding box center [375, 212] width 344 height 449
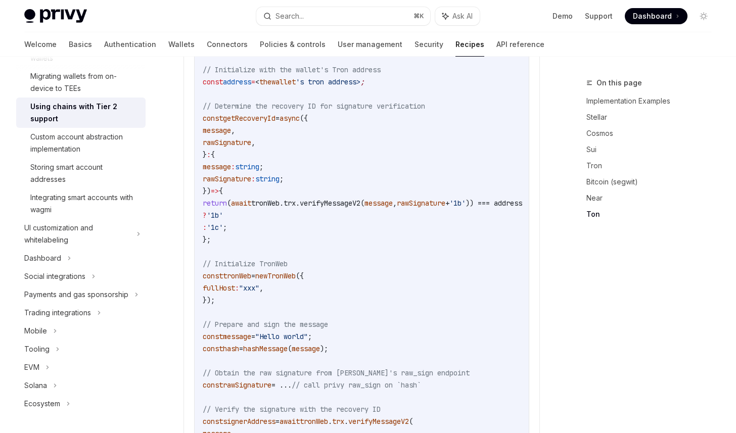
click at [464, 272] on code "import { TronWeb } from "tronweb" ; import { hashMessage } from "tronweb/utils"…" at bounding box center [375, 251] width 344 height 449
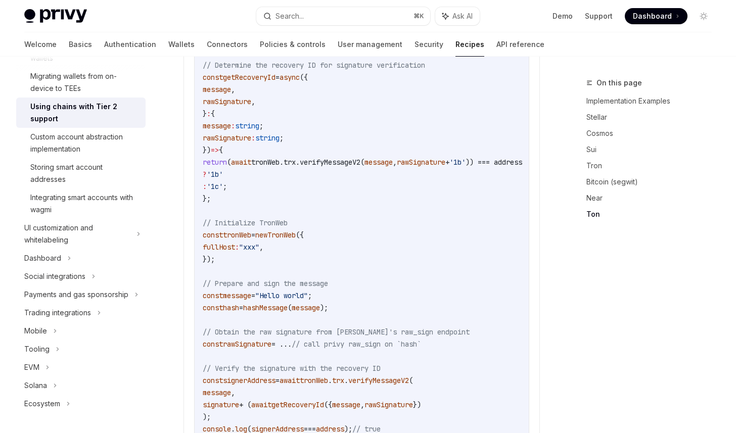
click at [464, 305] on code "import { TronWeb } from "tronweb" ; import { hashMessage } from "tronweb/utils"…" at bounding box center [375, 210] width 344 height 449
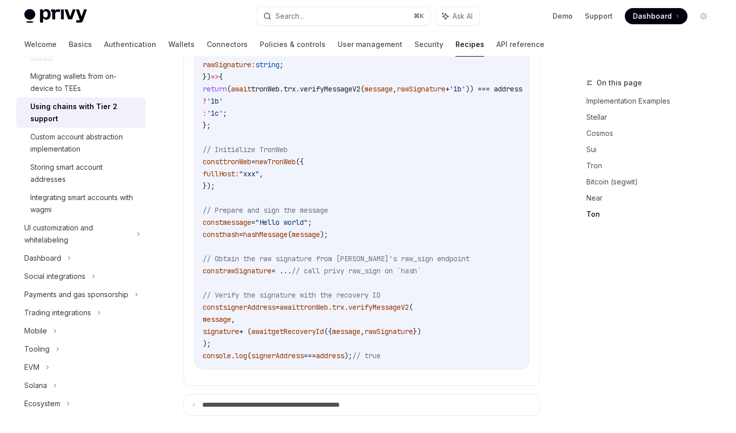
scroll to position [1622, 0]
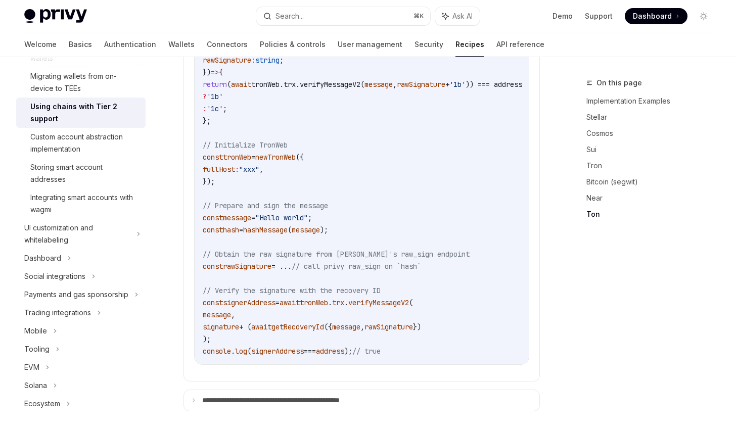
click at [453, 206] on code "import { TronWeb } from "tronweb" ; import { hashMessage } from "tronweb/utils"…" at bounding box center [375, 133] width 344 height 449
click at [466, 207] on code "import { TronWeb } from "tronweb" ; import { hashMessage } from "tronweb/utils"…" at bounding box center [375, 133] width 344 height 449
click at [387, 263] on span "// call privy raw_sign on `hash`" at bounding box center [356, 266] width 129 height 9
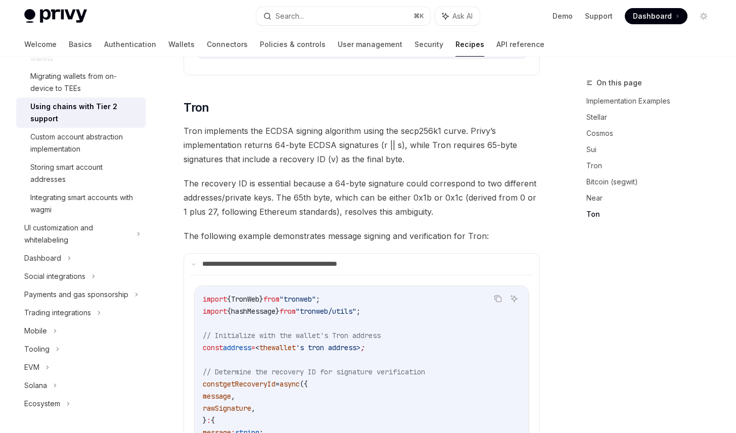
scroll to position [1237, 0]
click at [85, 262] on div "Dashboard" at bounding box center [80, 258] width 129 height 18
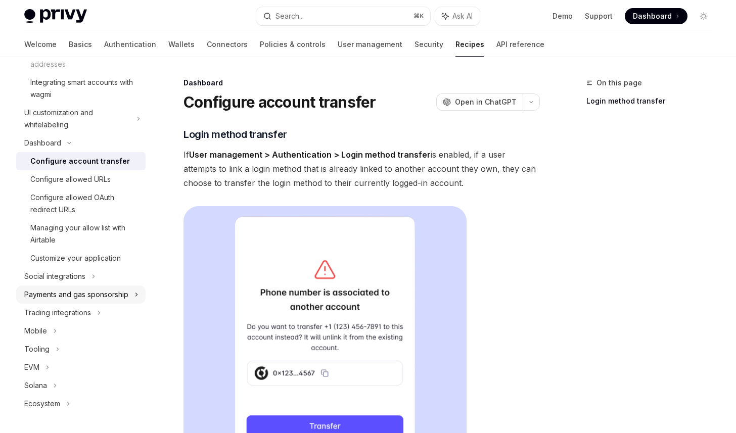
scroll to position [304, 0]
click at [109, 296] on div "Payments and gas sponsorship" at bounding box center [76, 296] width 104 height 12
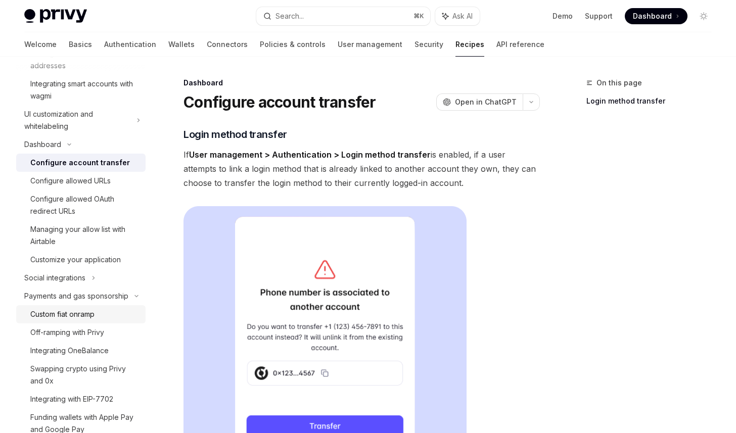
click at [101, 311] on div "Custom fiat onramp" at bounding box center [84, 314] width 109 height 12
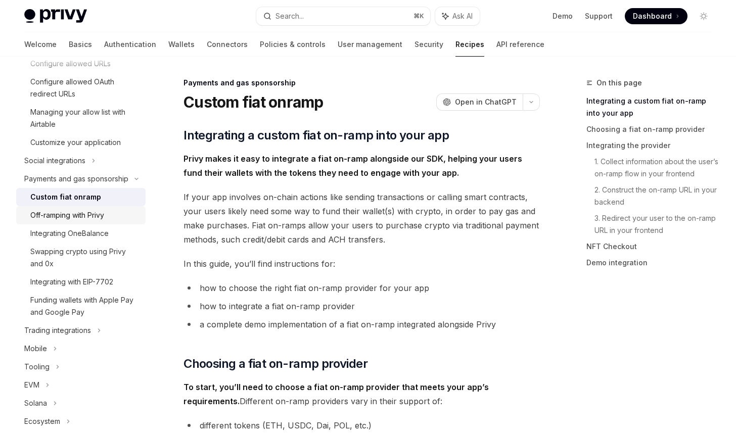
scroll to position [431, 0]
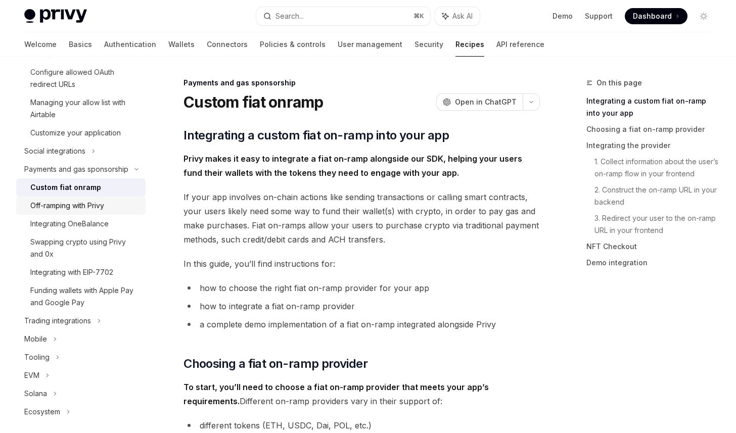
click at [99, 211] on div "Off-ramping with Privy" at bounding box center [67, 206] width 74 height 12
type textarea "*"
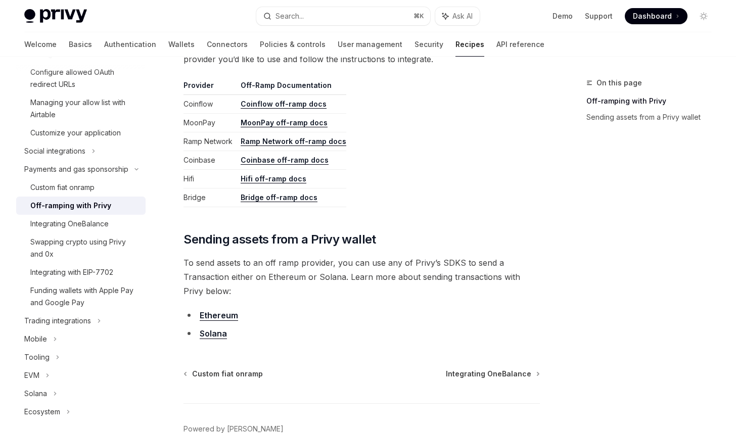
scroll to position [544, 0]
